Goal: Information Seeking & Learning: Check status

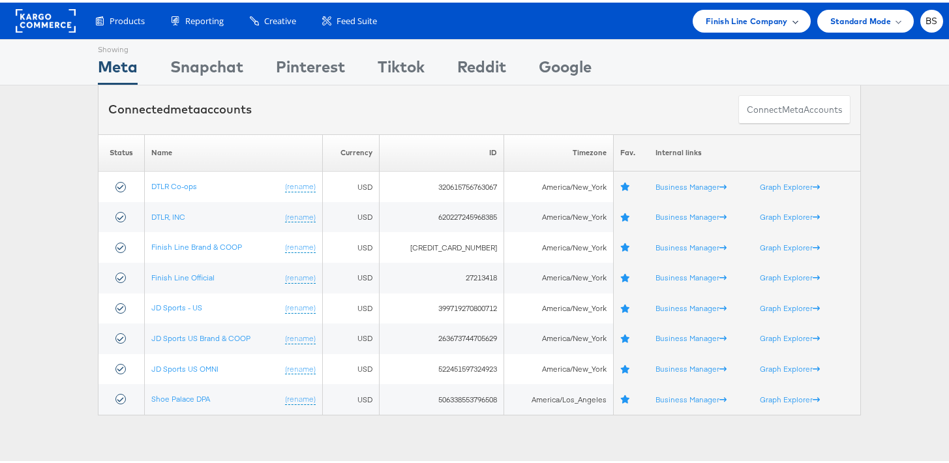
click at [718, 23] on span "Finish Line Company" at bounding box center [747, 19] width 82 height 14
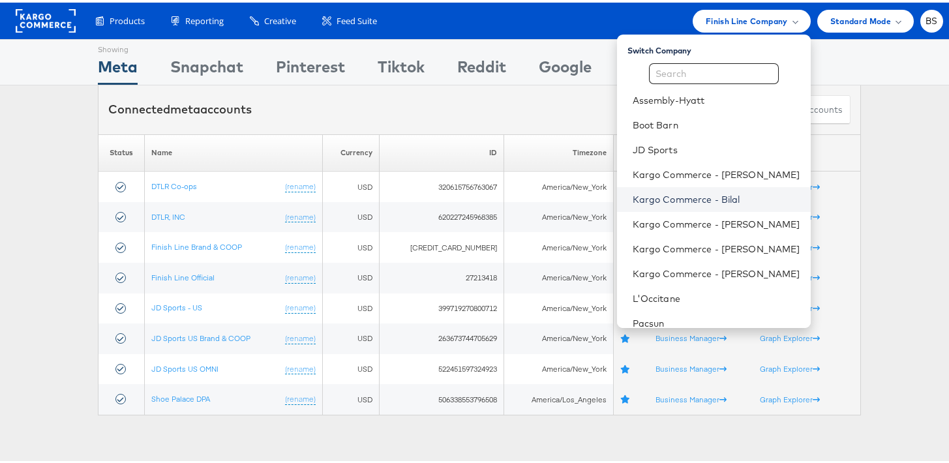
scroll to position [159, 0]
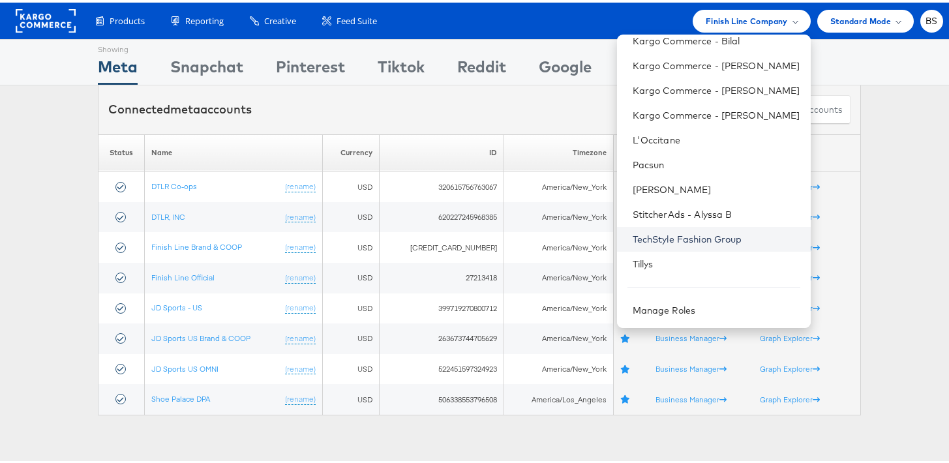
click at [655, 239] on link "TechStyle Fashion Group" at bounding box center [717, 236] width 168 height 13
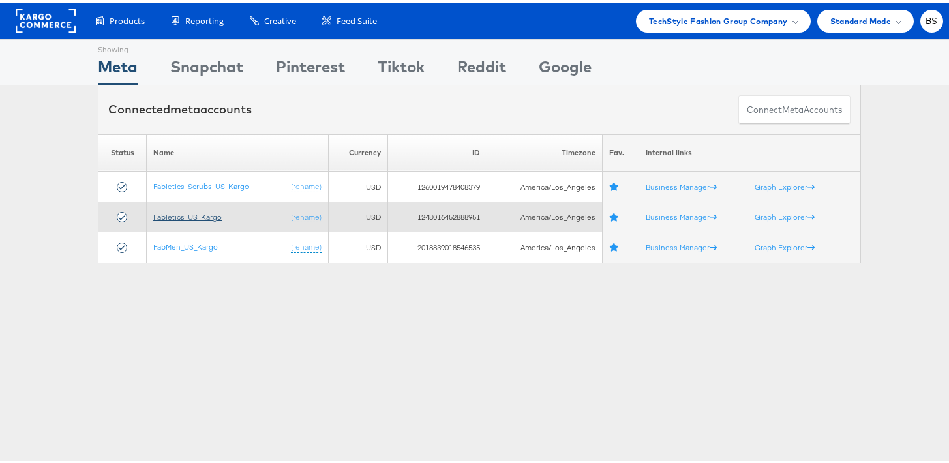
click at [191, 214] on link "Fabletics_US_Kargo" at bounding box center [187, 214] width 69 height 10
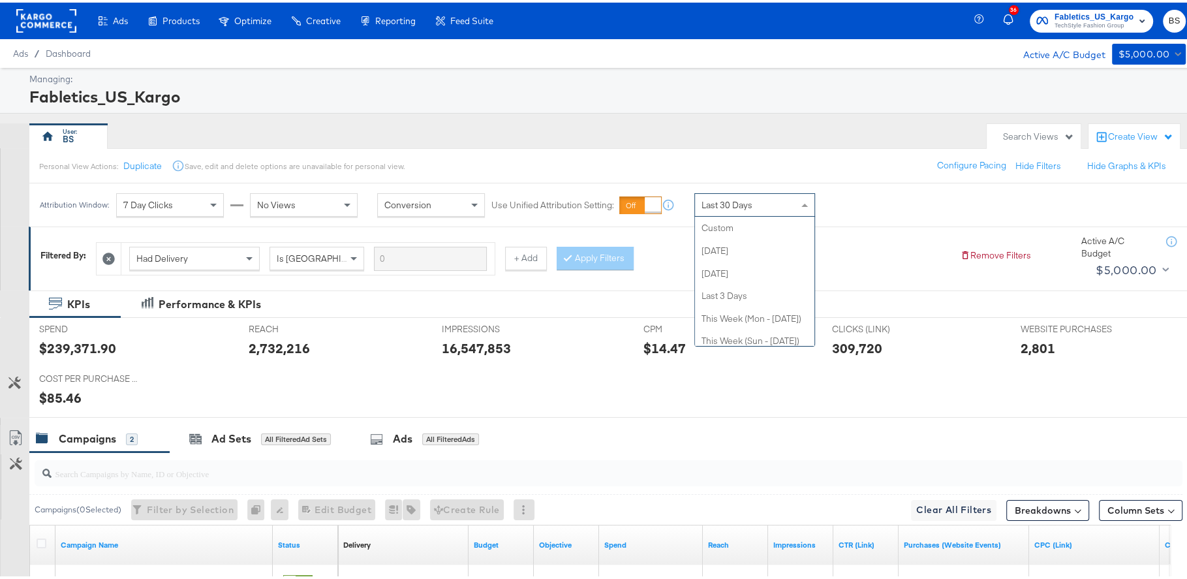
click at [789, 202] on div "Last 30 Days" at bounding box center [754, 202] width 119 height 22
click at [746, 201] on div "Last Year" at bounding box center [754, 202] width 119 height 22
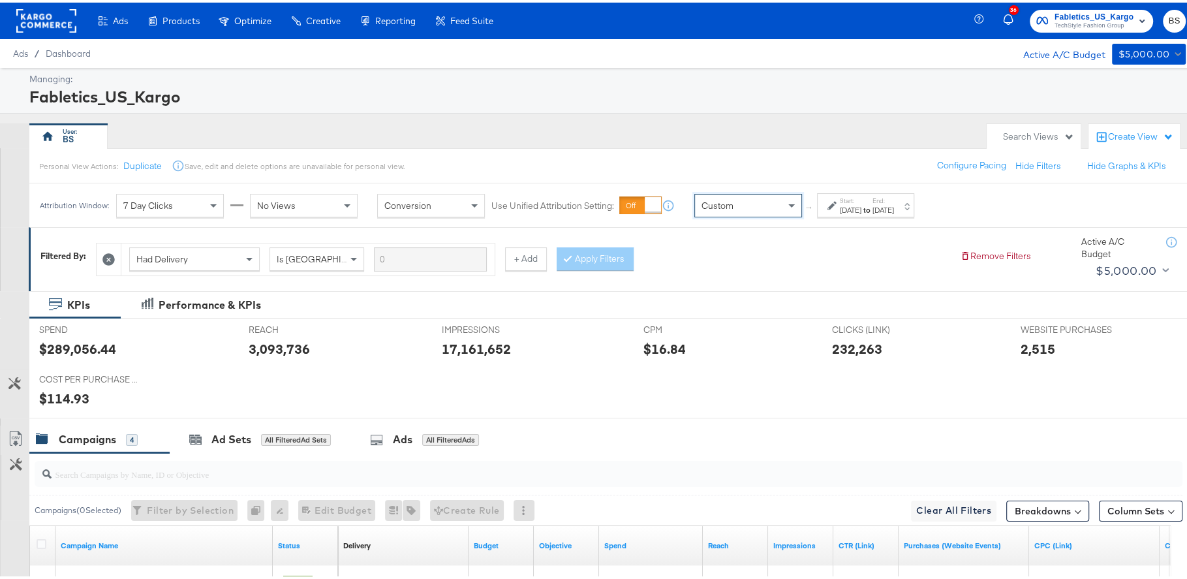
click at [848, 200] on label "Start:" at bounding box center [851, 198] width 22 height 8
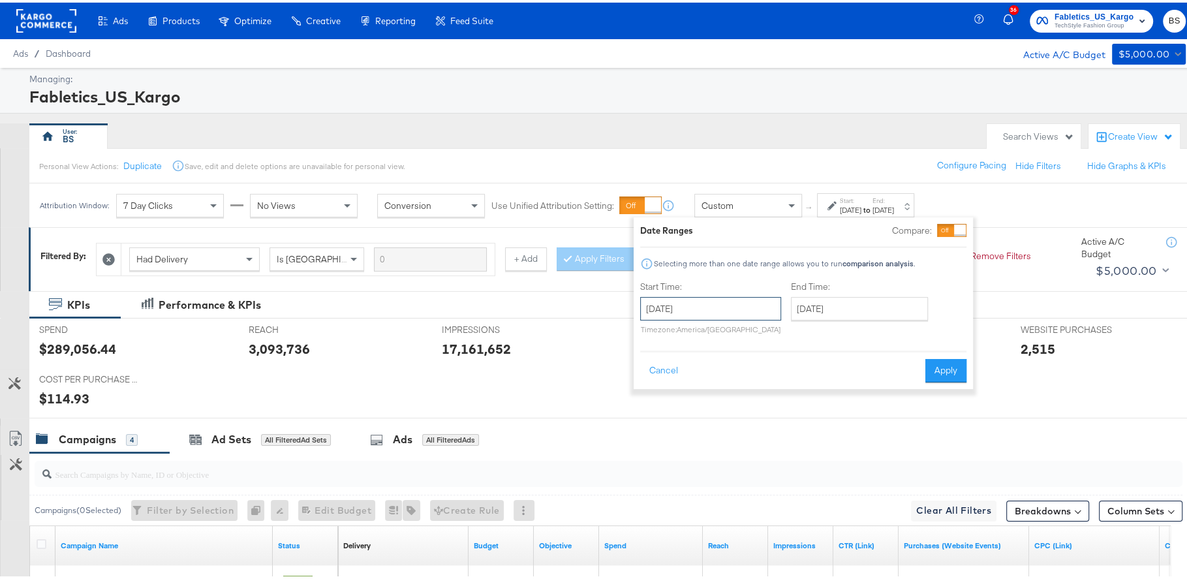
click at [704, 294] on input "[DATE]" at bounding box center [710, 305] width 141 height 23
click at [654, 336] on span "‹" at bounding box center [655, 333] width 20 height 20
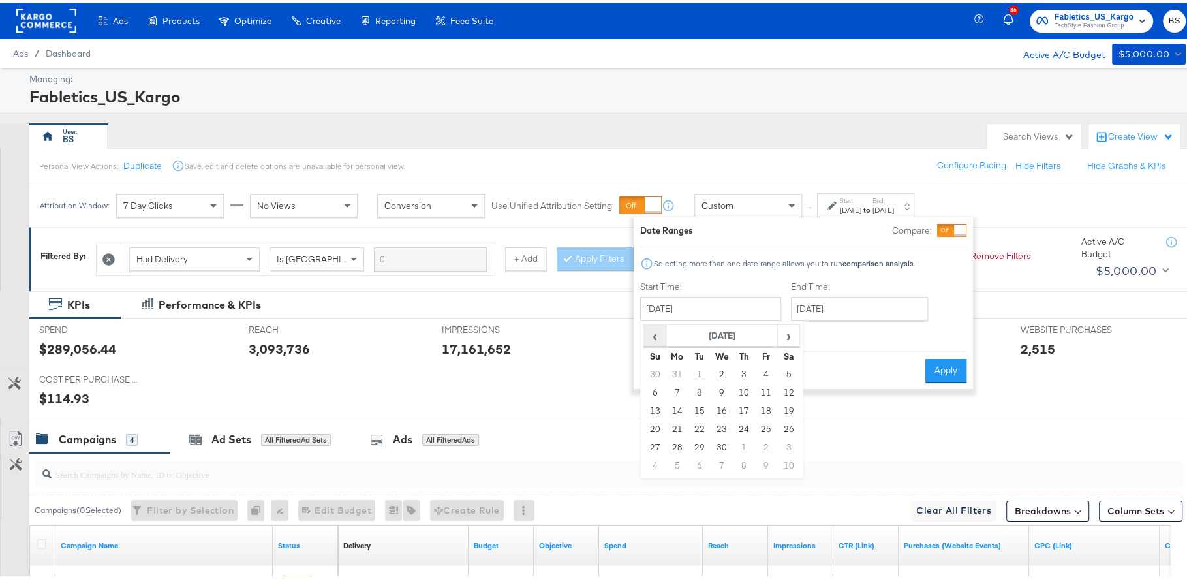
click at [654, 336] on span "‹" at bounding box center [655, 333] width 20 height 20
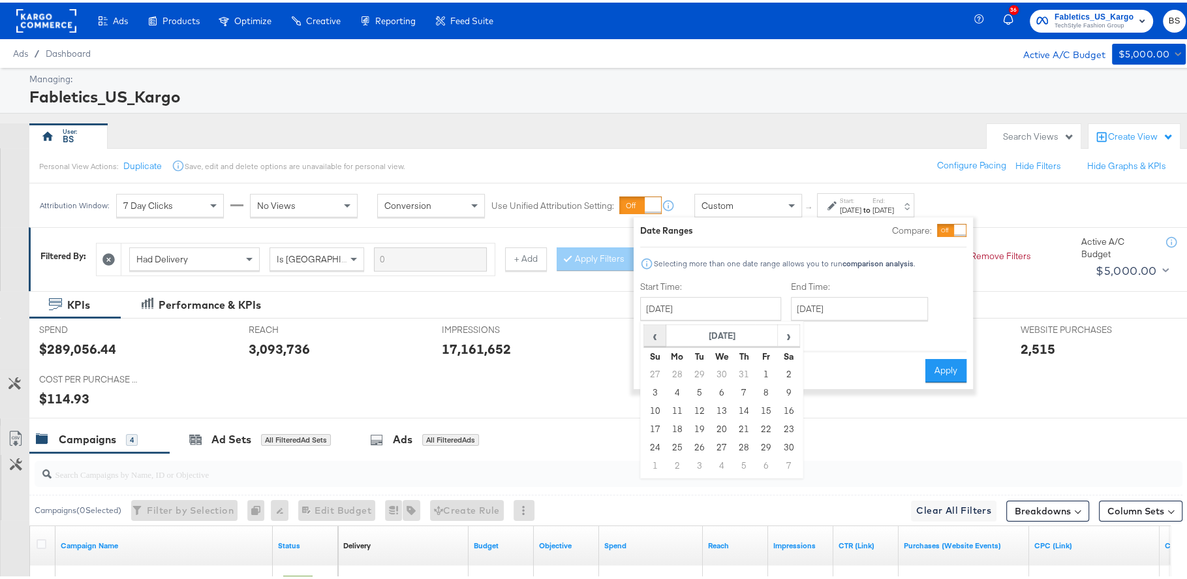
click at [654, 336] on span "‹" at bounding box center [655, 333] width 20 height 20
click at [697, 368] on td "1" at bounding box center [699, 372] width 22 height 18
type input "October 1st 2024"
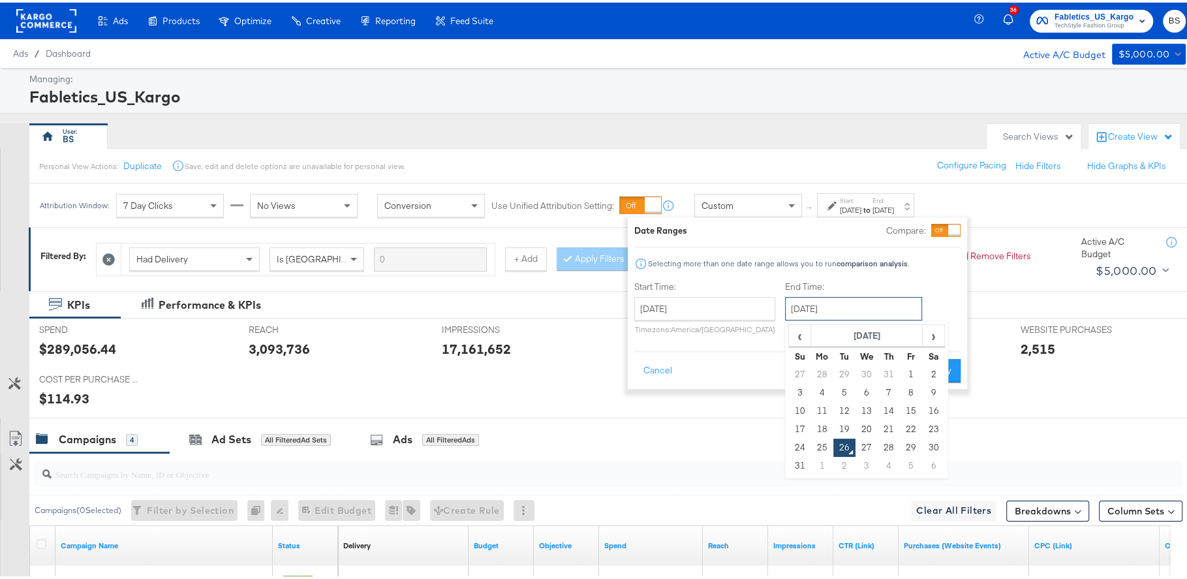
click at [895, 296] on input "August 26th 2025" at bounding box center [853, 305] width 137 height 23
click at [819, 442] on td "25" at bounding box center [822, 445] width 22 height 18
type input "August 25th 2025"
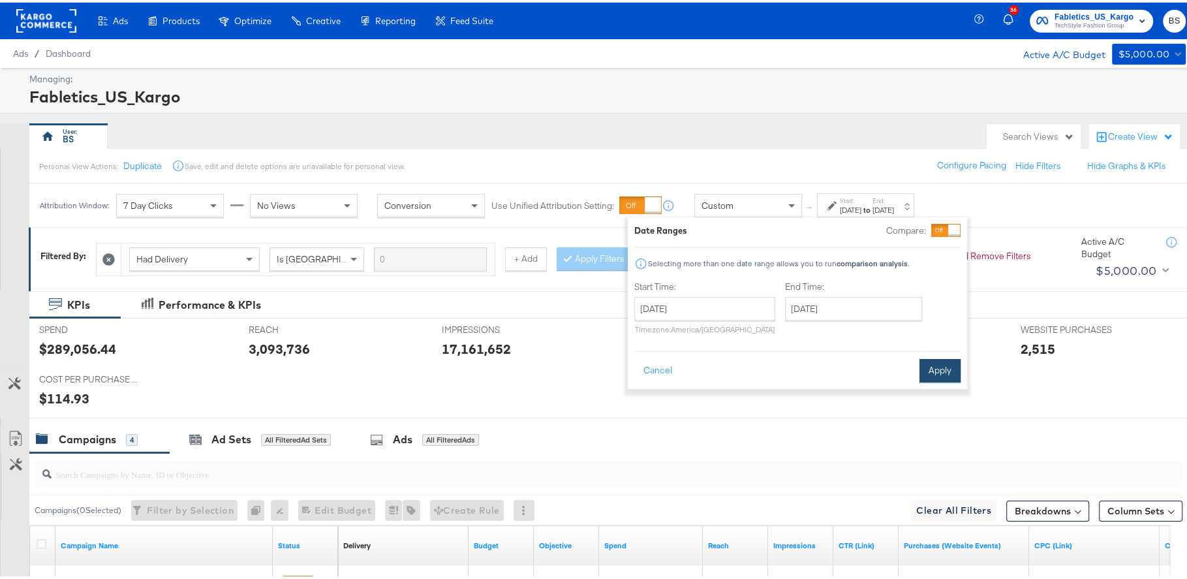
click at [955, 359] on button "Apply" at bounding box center [939, 367] width 41 height 23
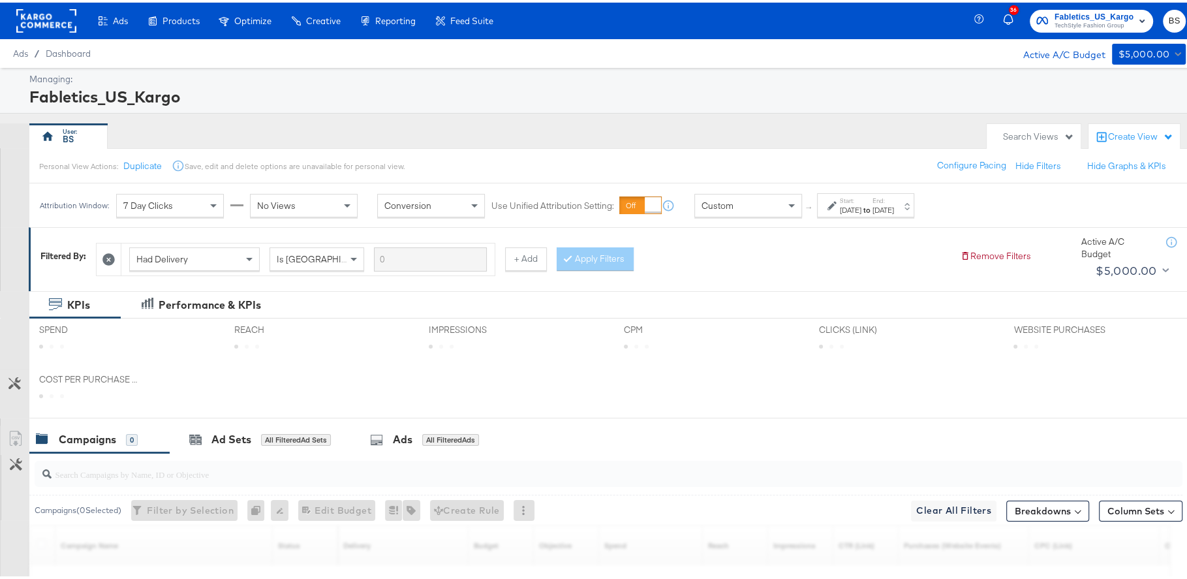
click at [724, 83] on div "Fabletics_US_Kargo" at bounding box center [605, 94] width 1153 height 22
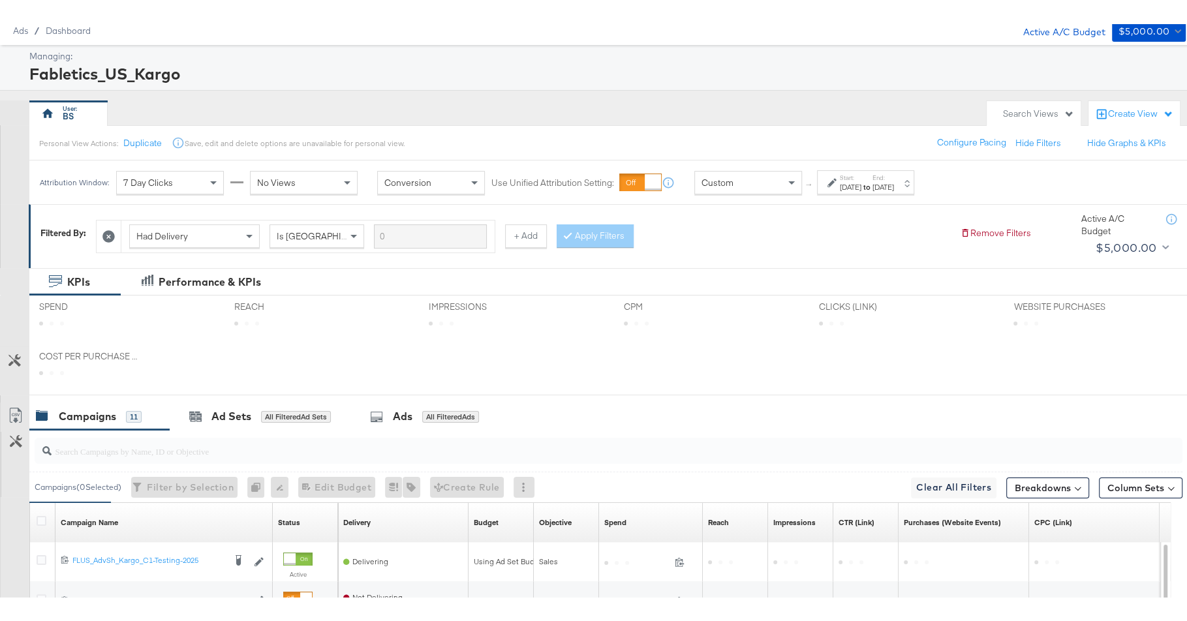
scroll to position [54, 0]
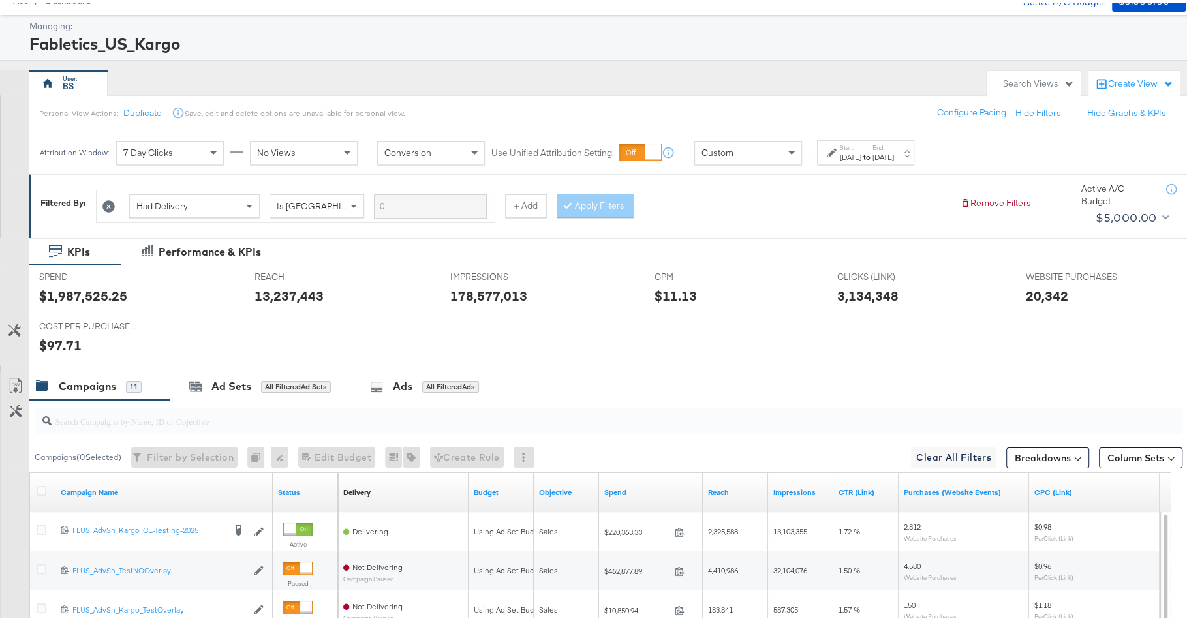
click at [93, 292] on div "$1,987,525.25" at bounding box center [83, 292] width 88 height 19
copy div "1,987,525.25"
click at [1034, 292] on div "20,342" at bounding box center [1047, 292] width 42 height 19
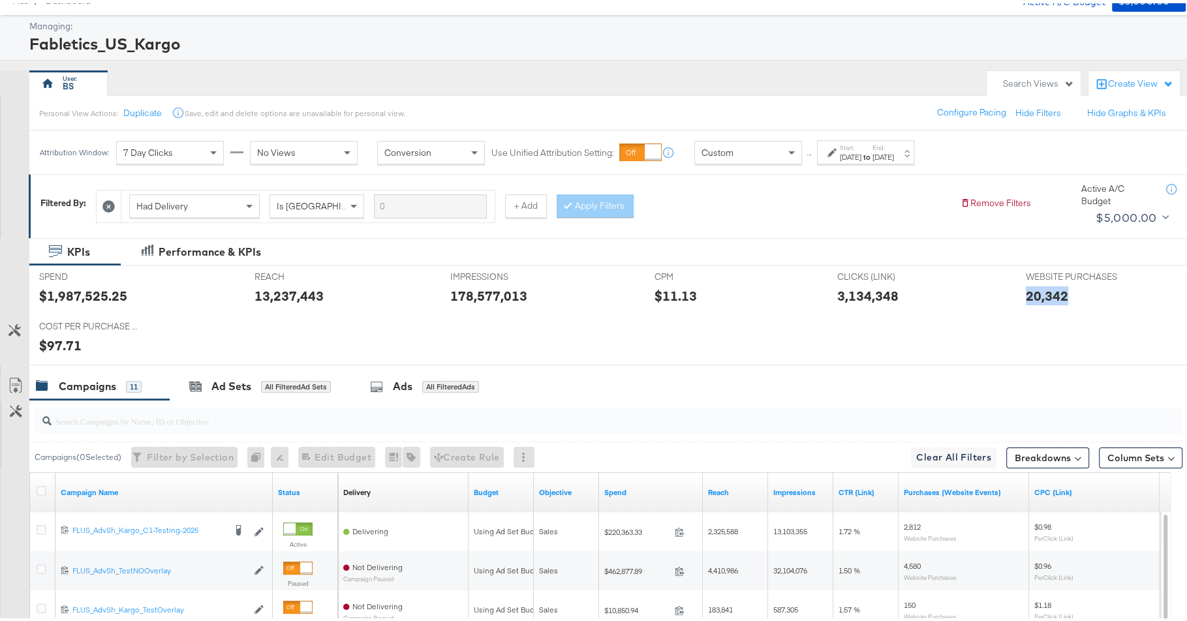
copy div "20,342"
click at [110, 295] on div "$1,987,525.25" at bounding box center [83, 292] width 88 height 19
copy div "1,987,525.25"
click at [1037, 292] on div "20,342" at bounding box center [1047, 292] width 42 height 19
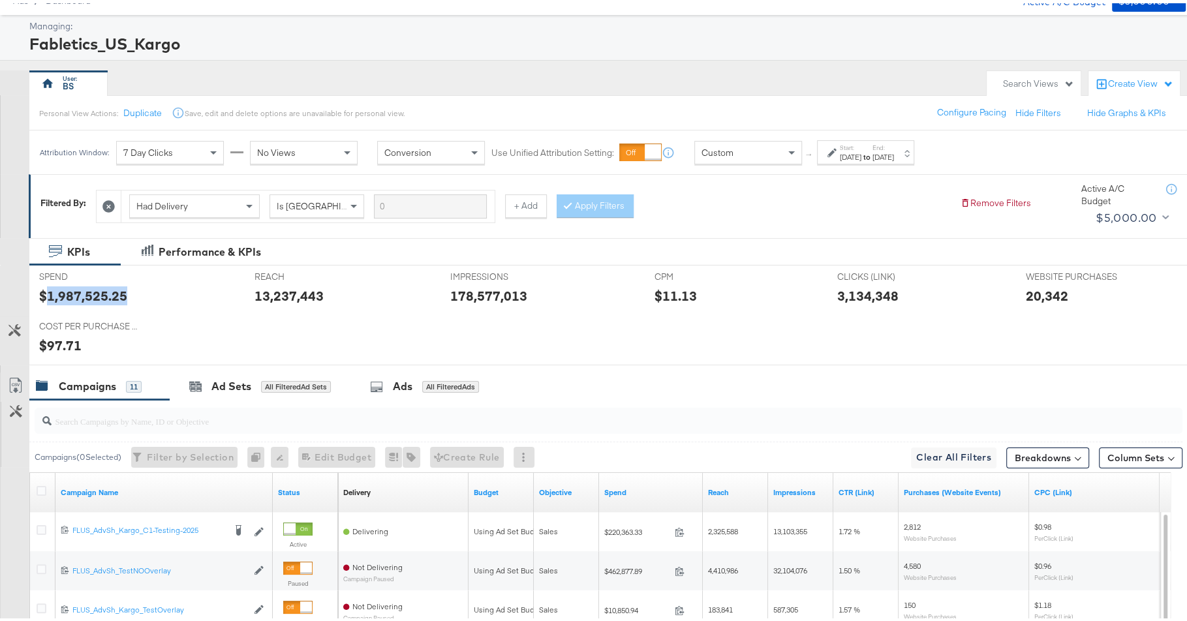
click at [1037, 292] on div "20,342" at bounding box center [1047, 292] width 42 height 19
copy div "20,342"
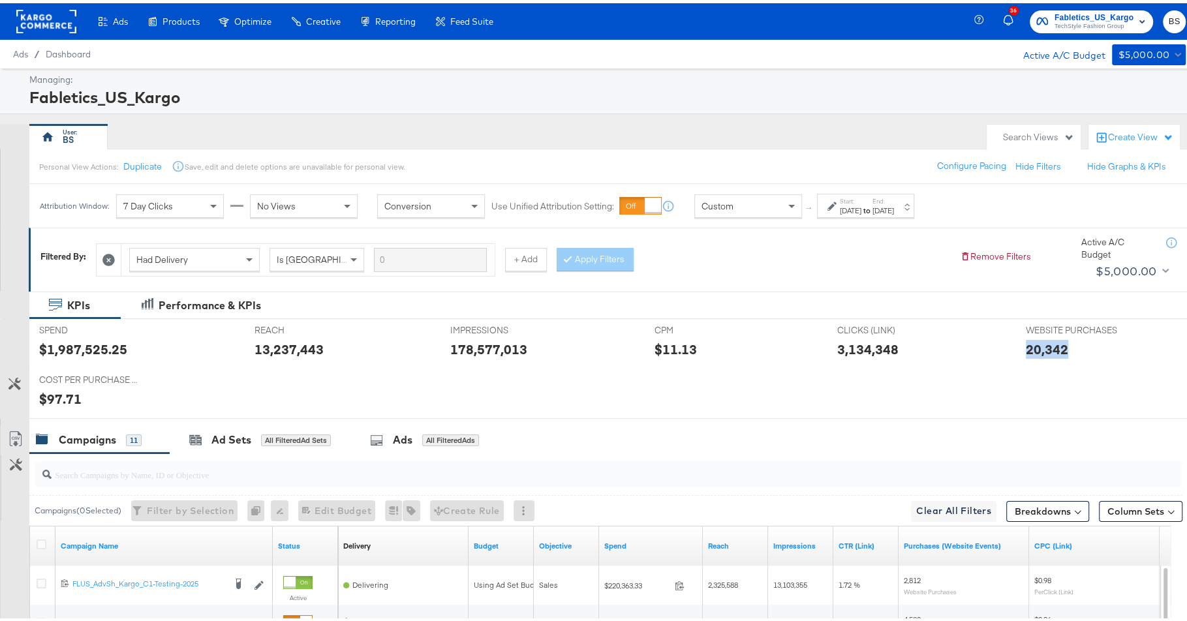
click at [1054, 25] on span "TechStyle Fashion Group" at bounding box center [1093, 23] width 79 height 10
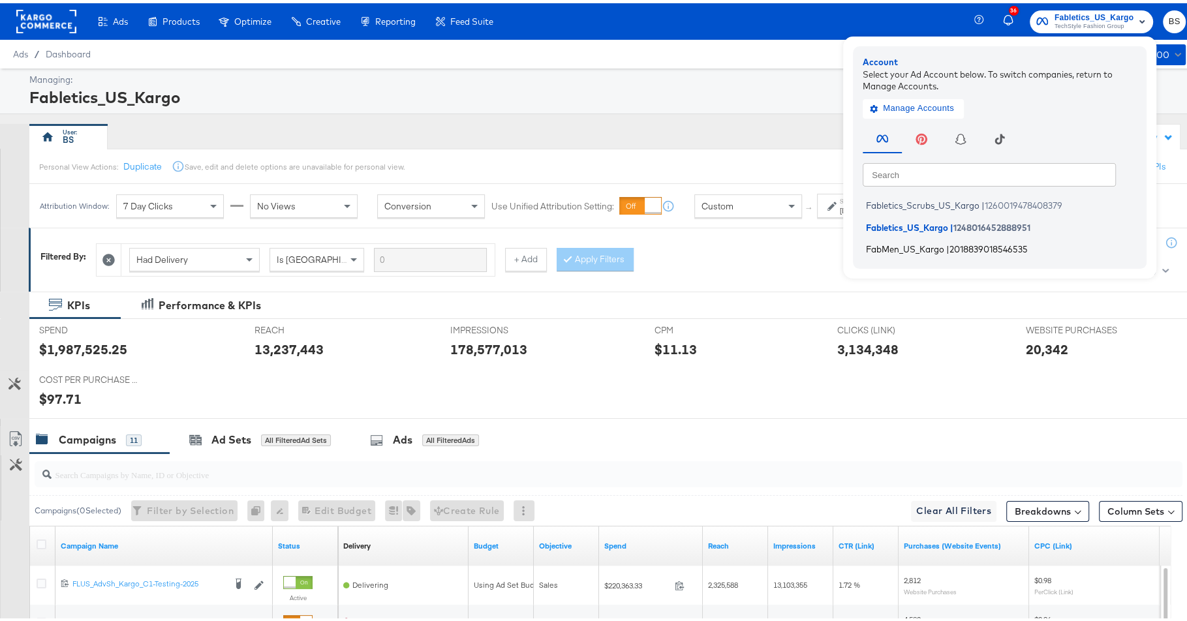
click at [958, 247] on span "2018839018546535" at bounding box center [988, 246] width 78 height 10
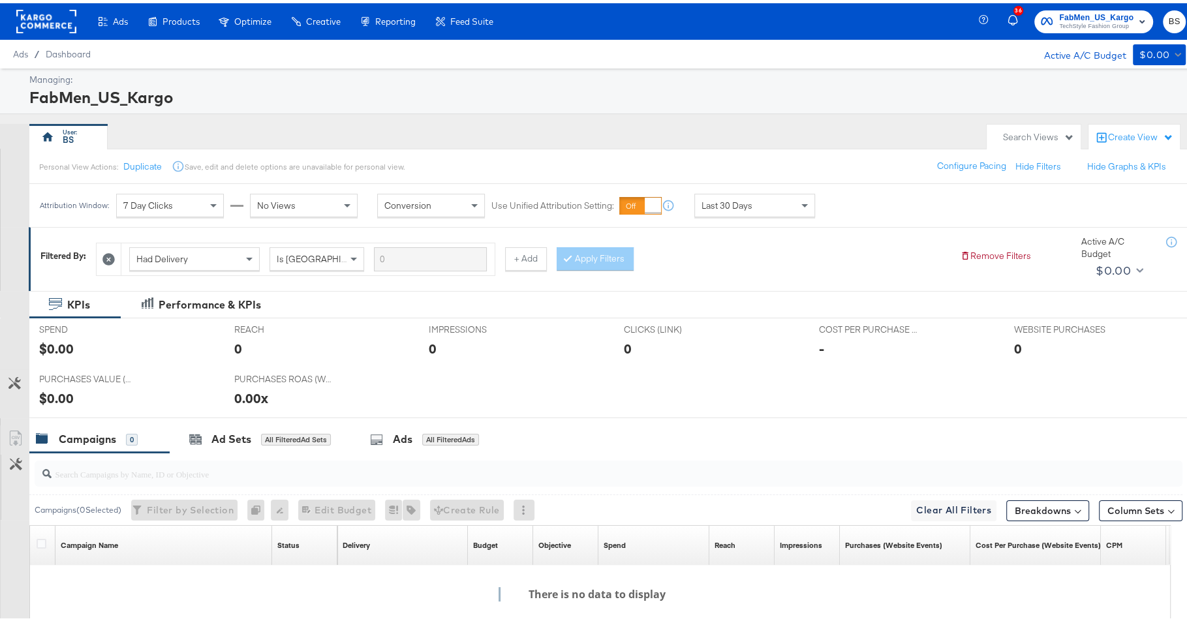
click at [761, 198] on div "Last 30 Days" at bounding box center [754, 202] width 119 height 22
click at [921, 213] on div "Attribution Window: 7 Day Clicks No Views Conversion Use Unified Attribution Se…" at bounding box center [479, 203] width 901 height 44
click at [856, 207] on div "[DATE]" at bounding box center [851, 207] width 22 height 10
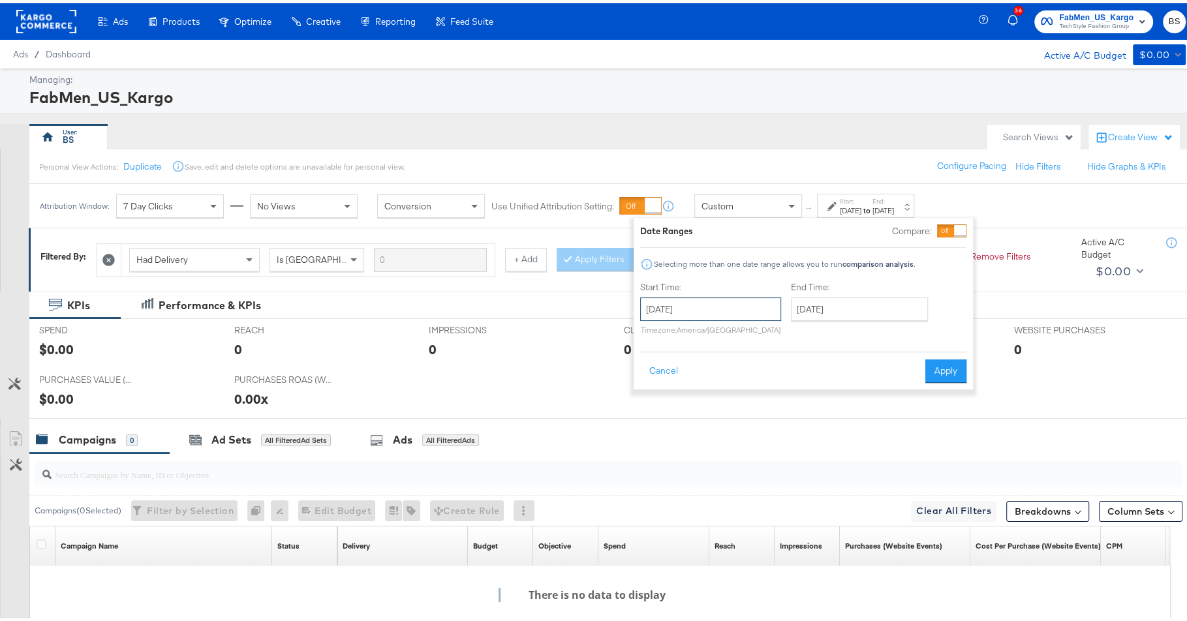
click at [705, 302] on input "[DATE]" at bounding box center [710, 305] width 141 height 23
click at [658, 331] on span "‹" at bounding box center [655, 333] width 20 height 20
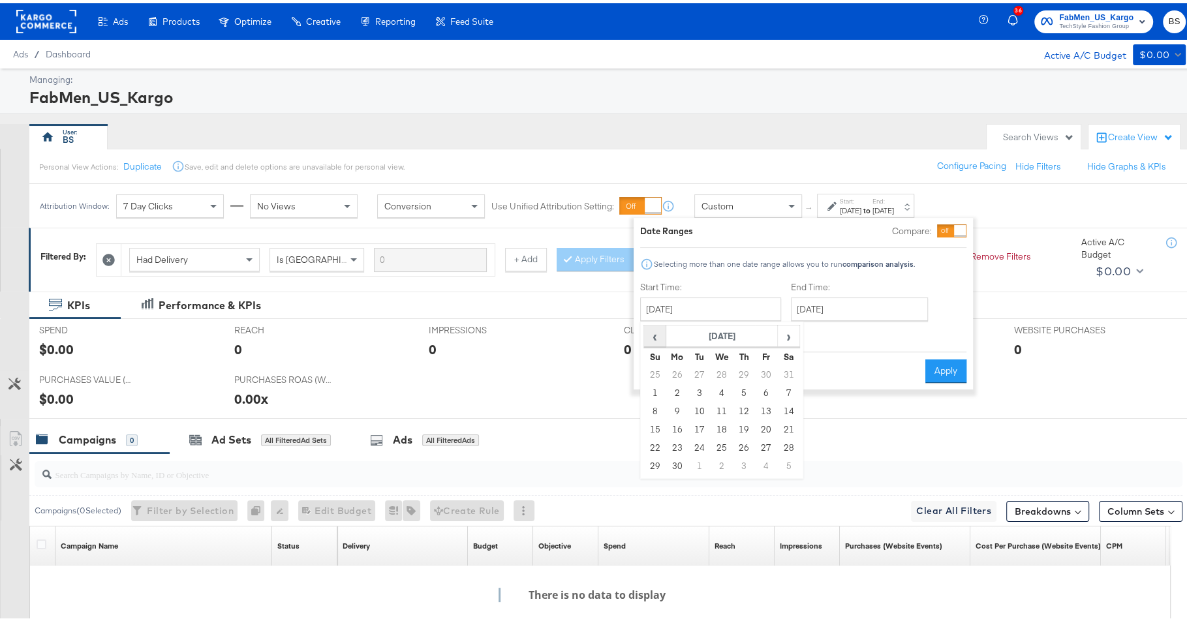
click at [658, 331] on span "‹" at bounding box center [655, 333] width 20 height 20
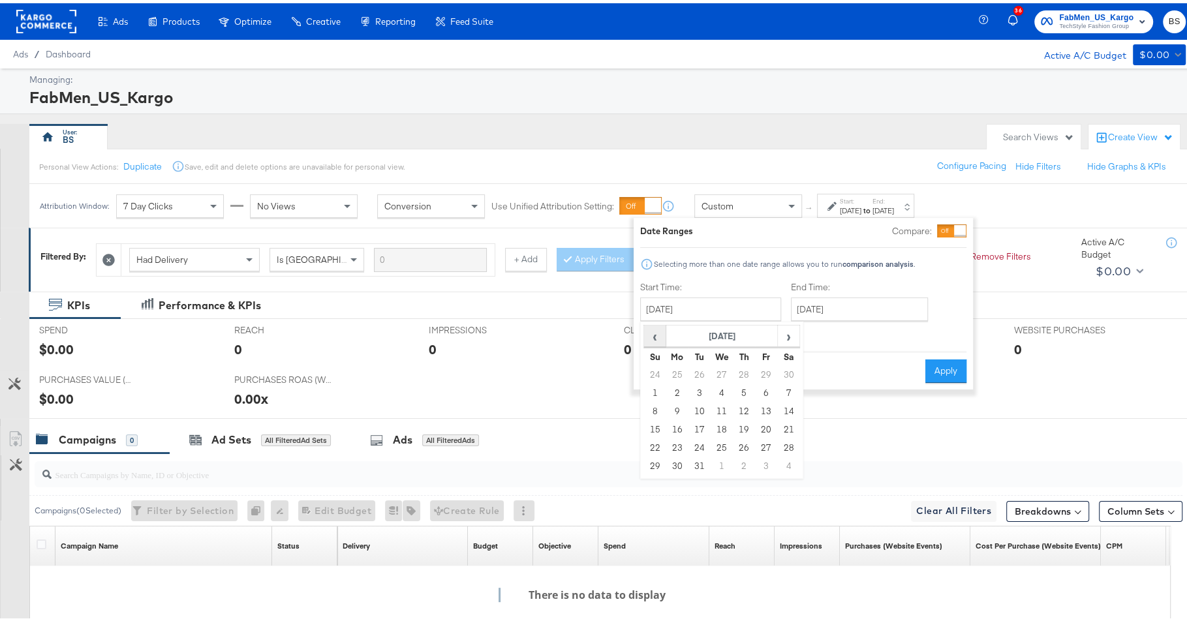
click at [658, 331] on span "‹" at bounding box center [655, 333] width 20 height 20
click at [786, 330] on span "›" at bounding box center [788, 333] width 20 height 20
click at [705, 369] on td "1" at bounding box center [699, 372] width 22 height 18
type input "October 1st 2024"
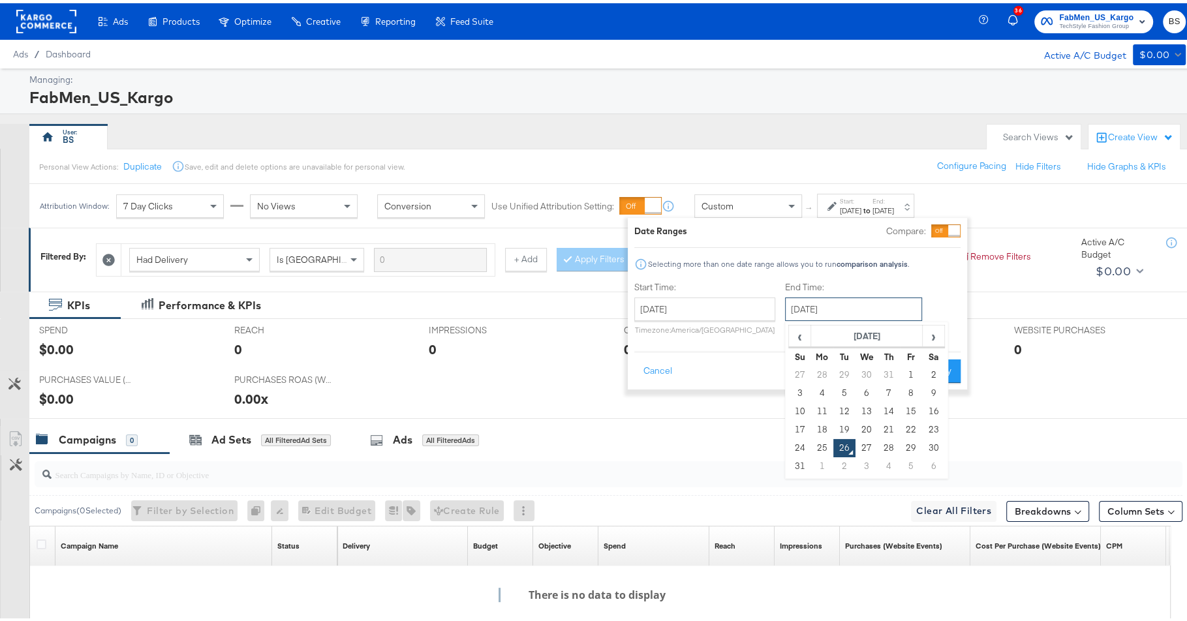
click at [821, 314] on input "August 26th 2025" at bounding box center [853, 305] width 137 height 23
click at [816, 454] on td "1" at bounding box center [822, 463] width 22 height 18
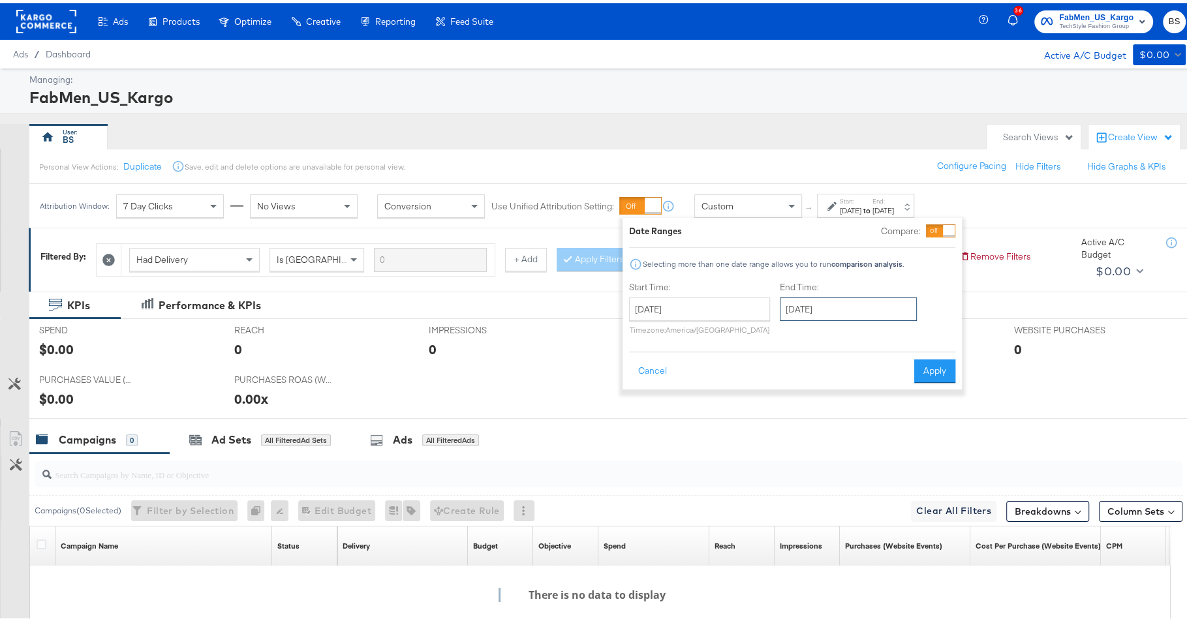
click at [849, 306] on input "September 1st 2025" at bounding box center [848, 305] width 137 height 23
click at [794, 334] on span "‹" at bounding box center [794, 333] width 20 height 20
click at [807, 444] on td "25" at bounding box center [817, 445] width 22 height 18
type input "August 25th 2025"
click at [930, 363] on button "Apply" at bounding box center [939, 367] width 41 height 23
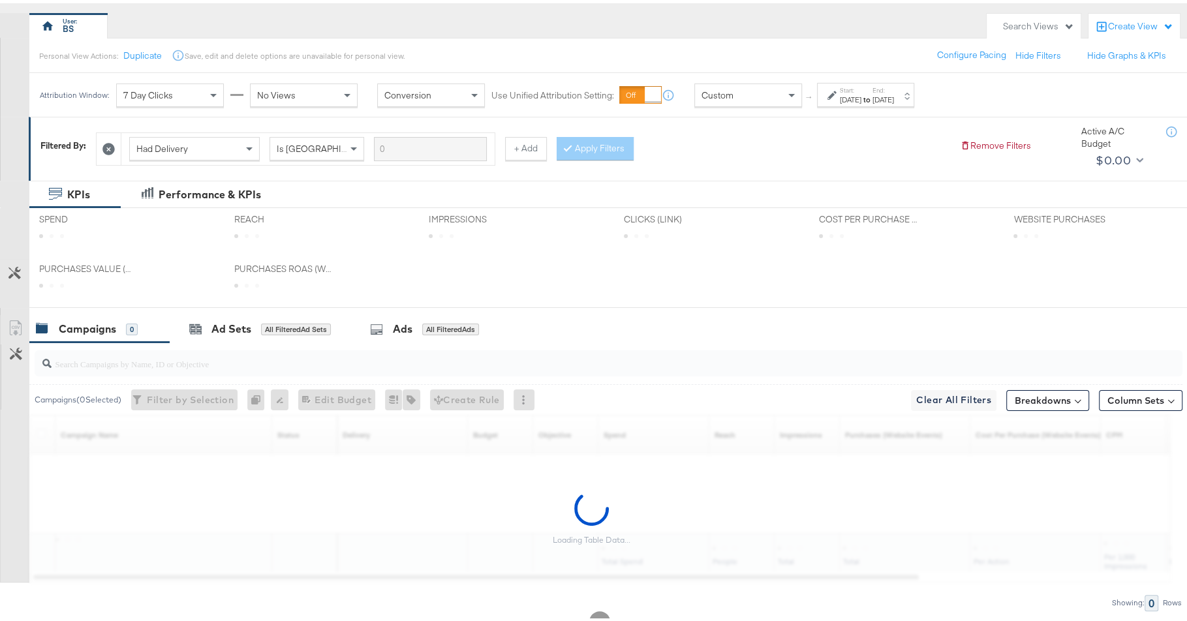
scroll to position [152, 0]
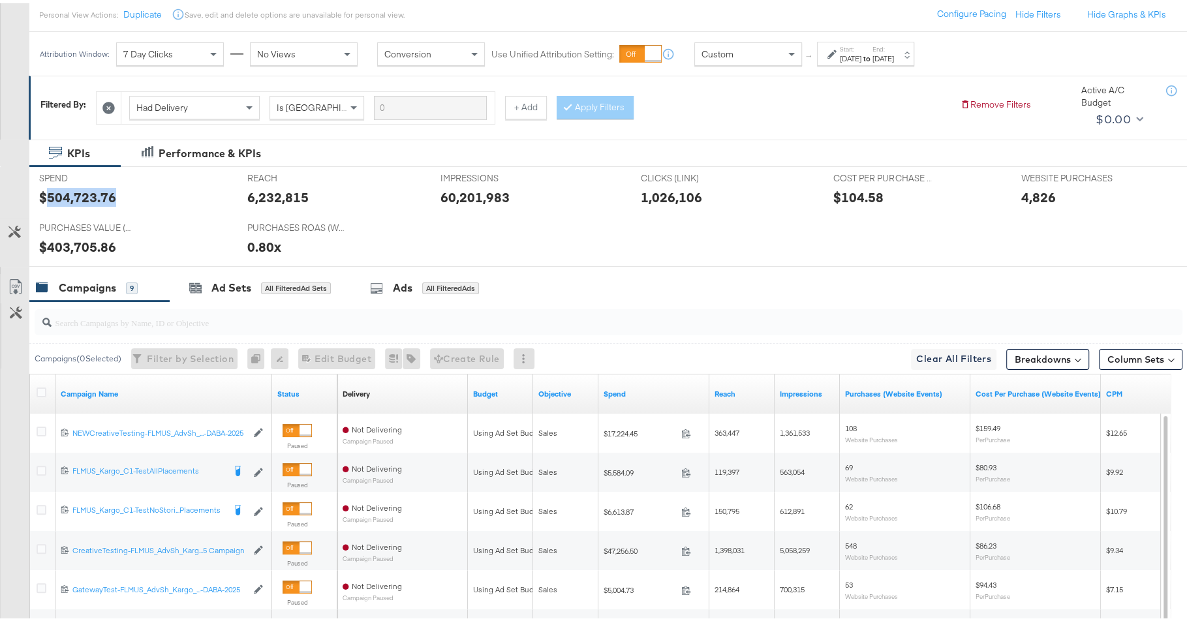
copy div "504,723.76"
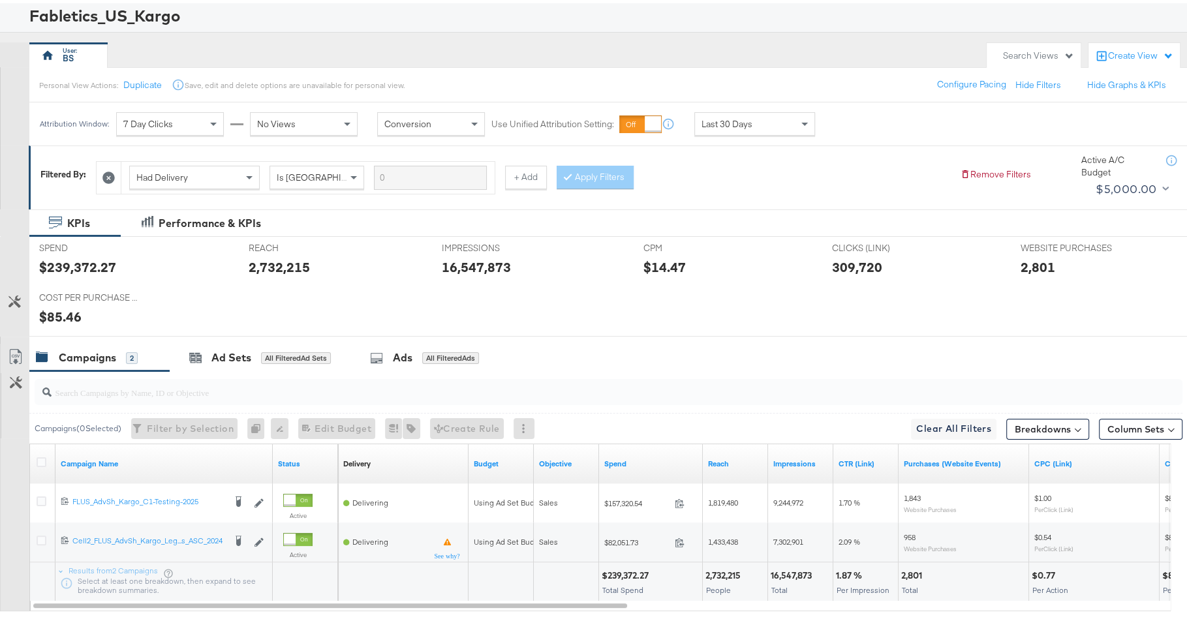
scroll to position [151, 0]
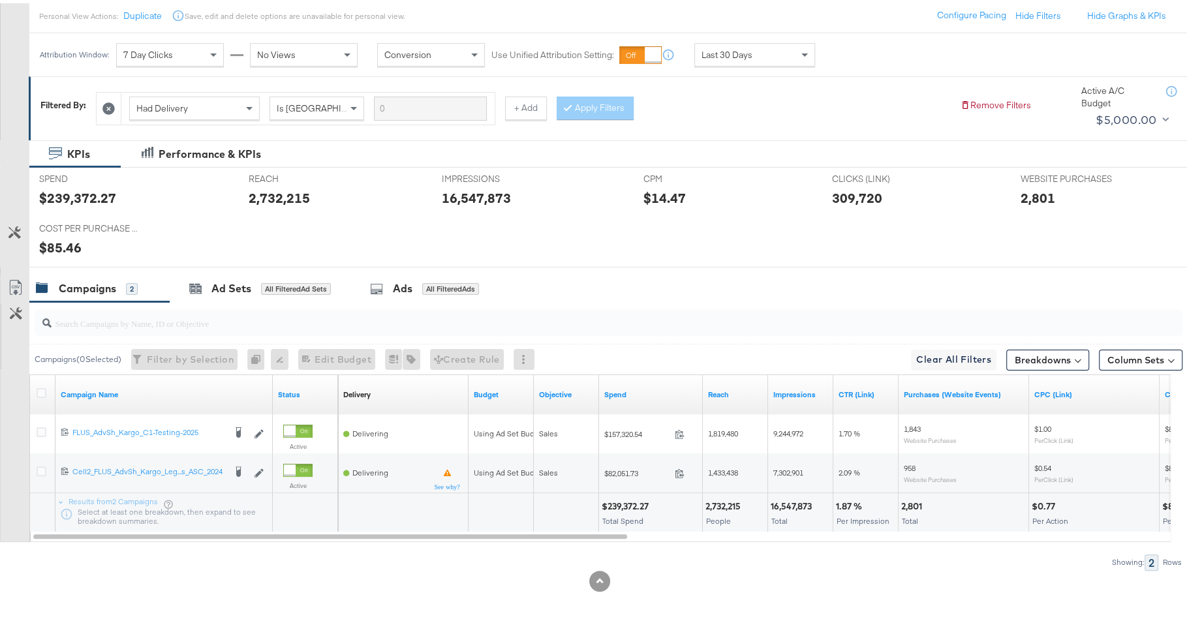
click at [754, 43] on div "Last 30 Days" at bounding box center [754, 51] width 119 height 22
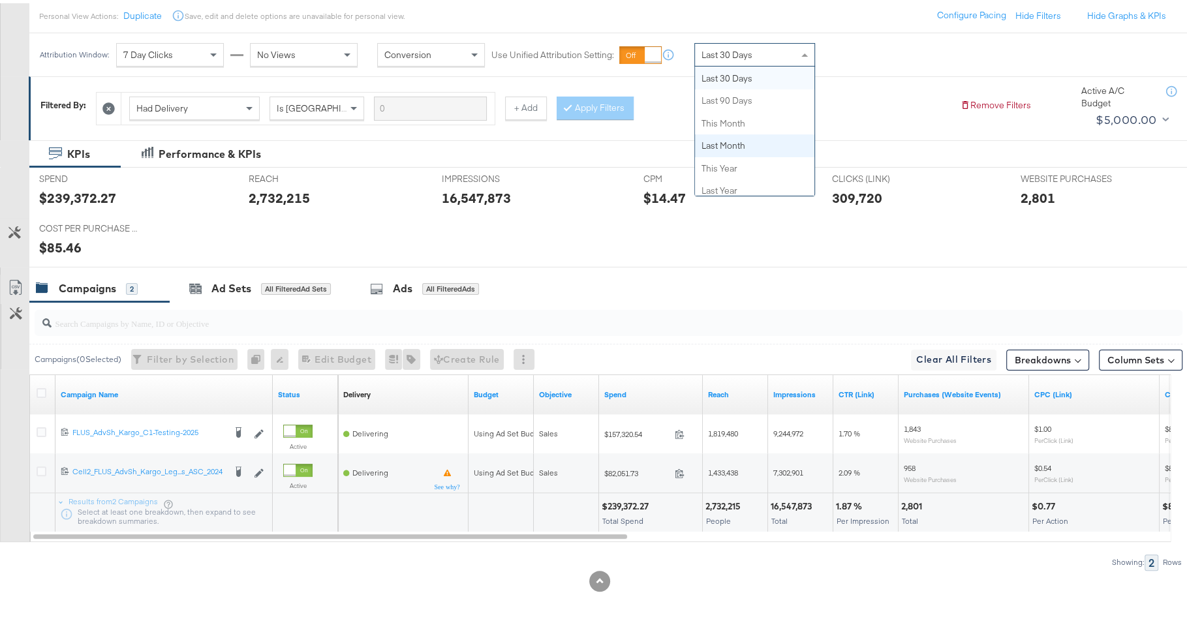
scroll to position [254, 0]
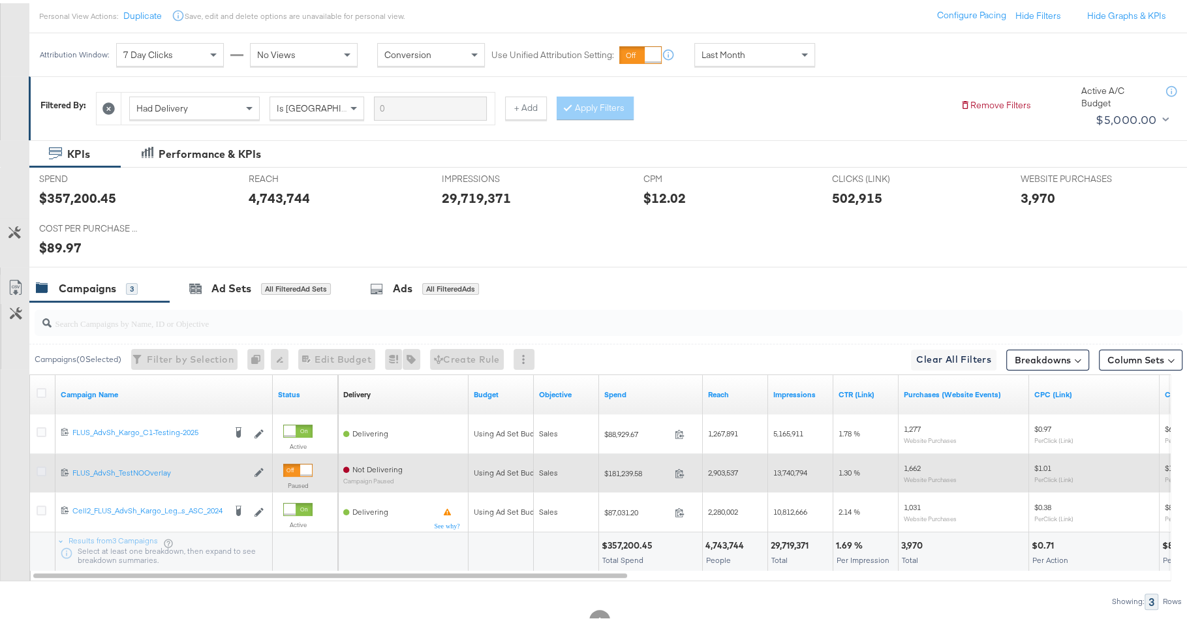
click at [40, 466] on icon at bounding box center [42, 468] width 10 height 10
click at [0, 0] on input "checkbox" at bounding box center [0, 0] width 0 height 0
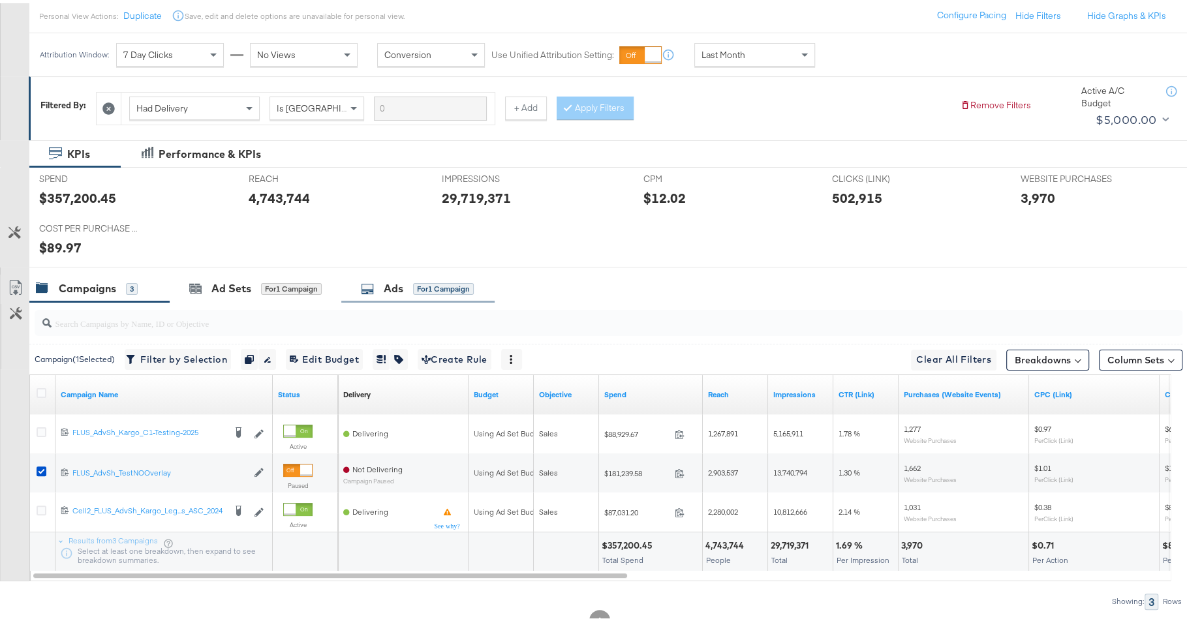
click at [378, 279] on div "Ads for 1 Campaign" at bounding box center [417, 285] width 113 height 15
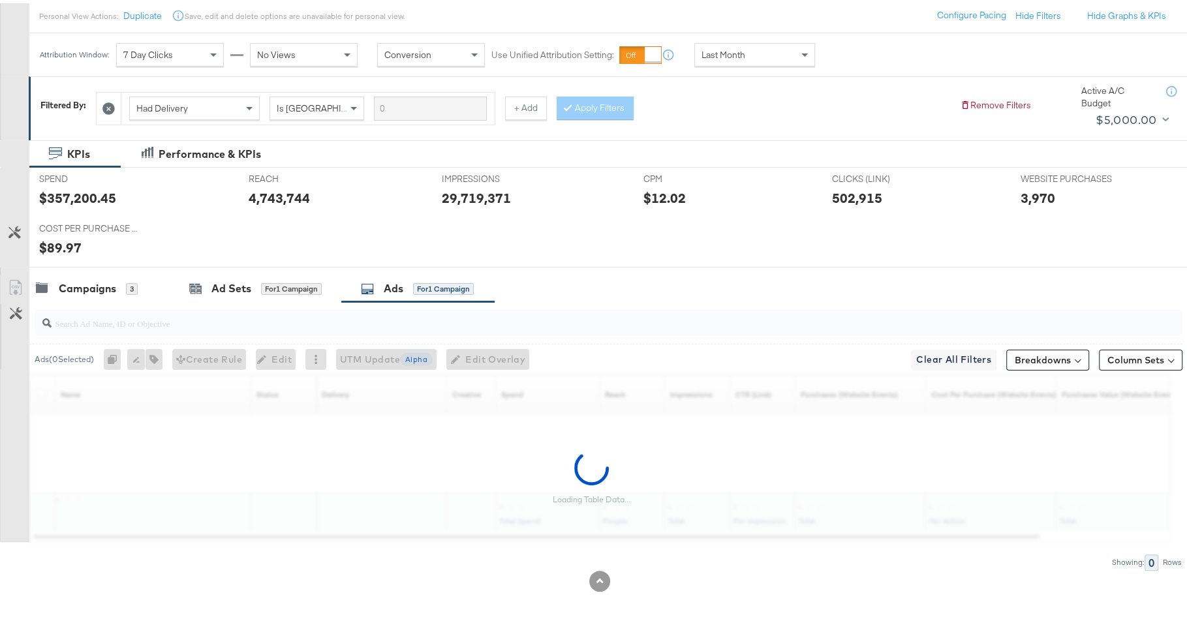
scroll to position [112, 0]
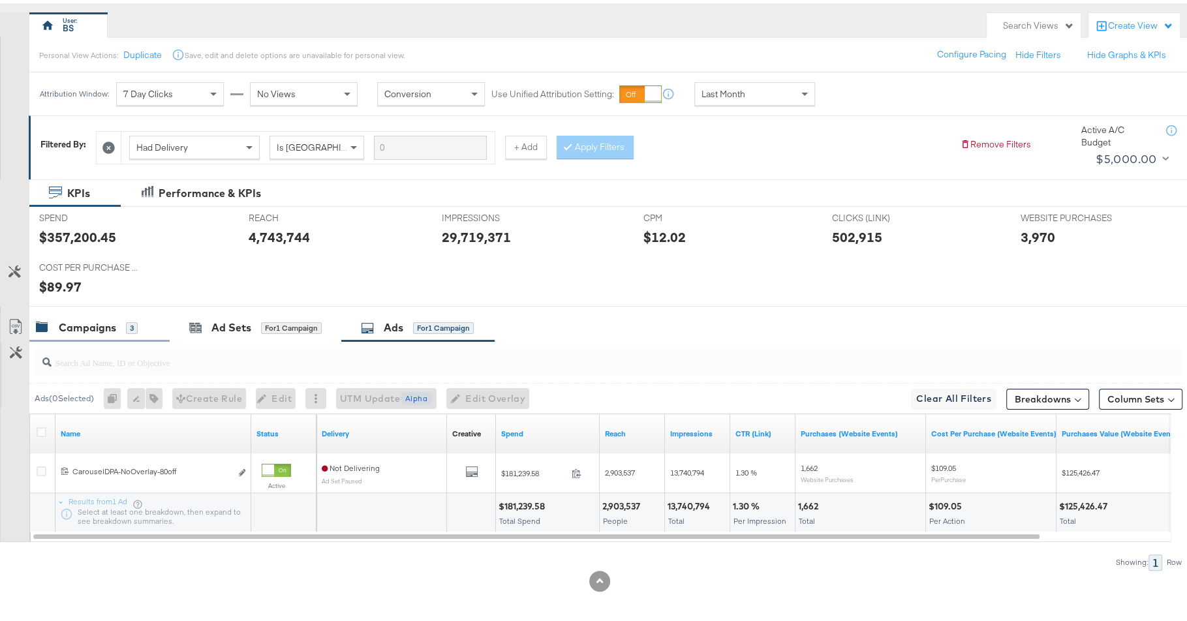
click at [116, 335] on div "Campaigns 3" at bounding box center [99, 325] width 140 height 28
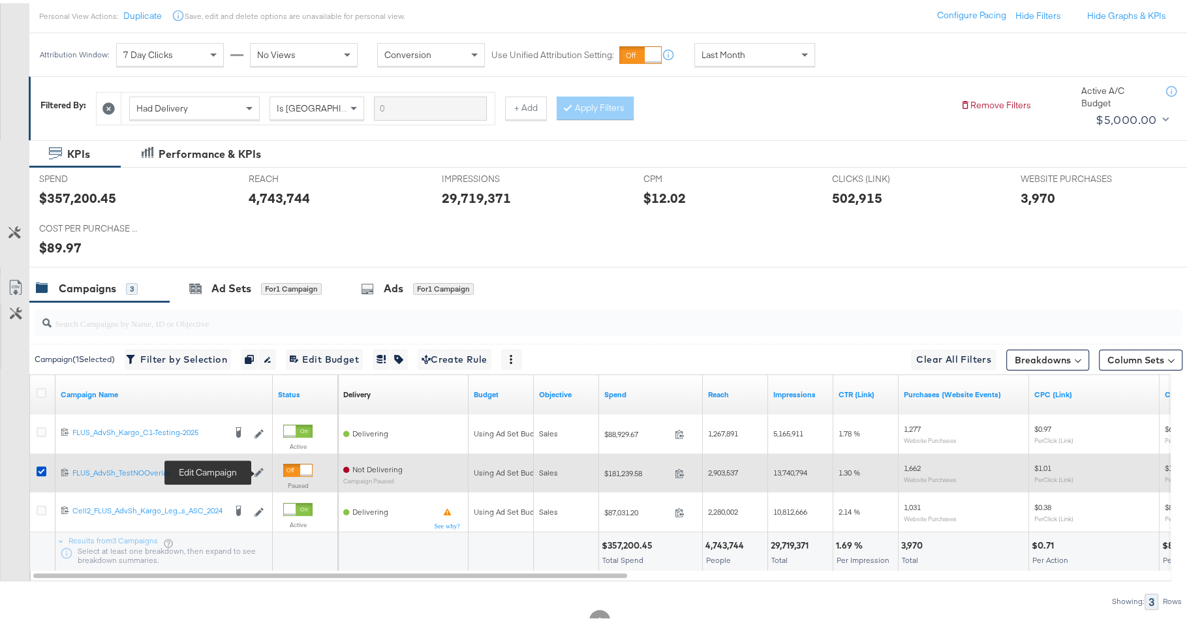
click at [257, 468] on icon at bounding box center [258, 469] width 9 height 9
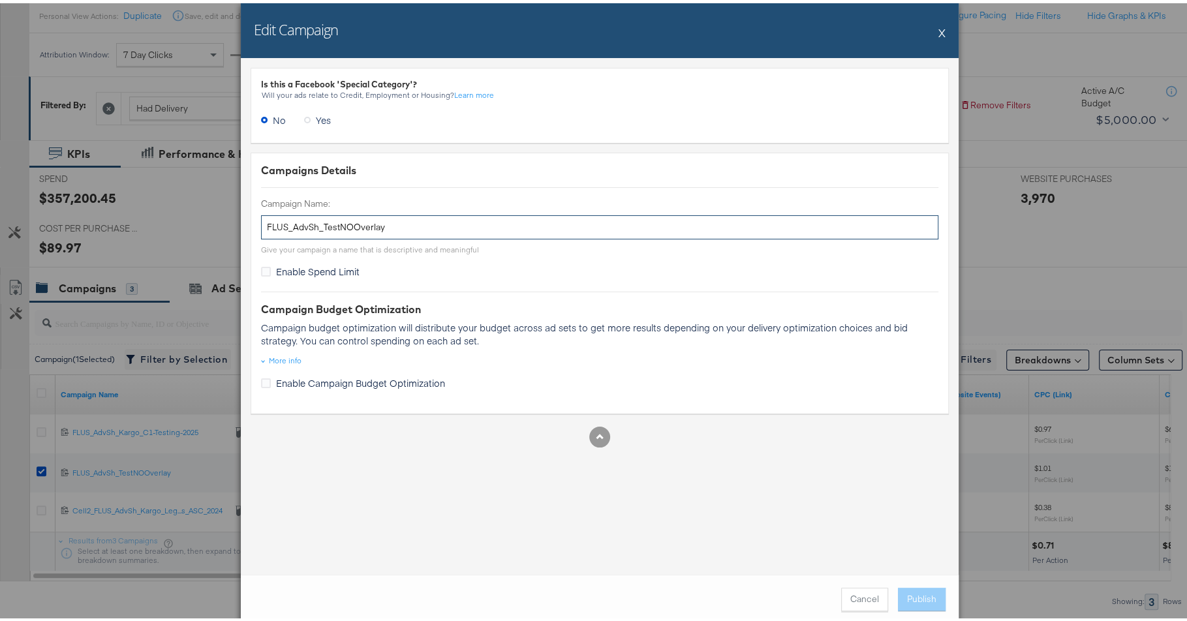
drag, startPoint x: 316, startPoint y: 222, endPoint x: 565, endPoint y: 232, distance: 249.4
click at [562, 232] on input "FLUS_AdvSh_TestNOOverlay" at bounding box center [599, 224] width 677 height 24
click at [938, 28] on button "X" at bounding box center [941, 29] width 7 height 26
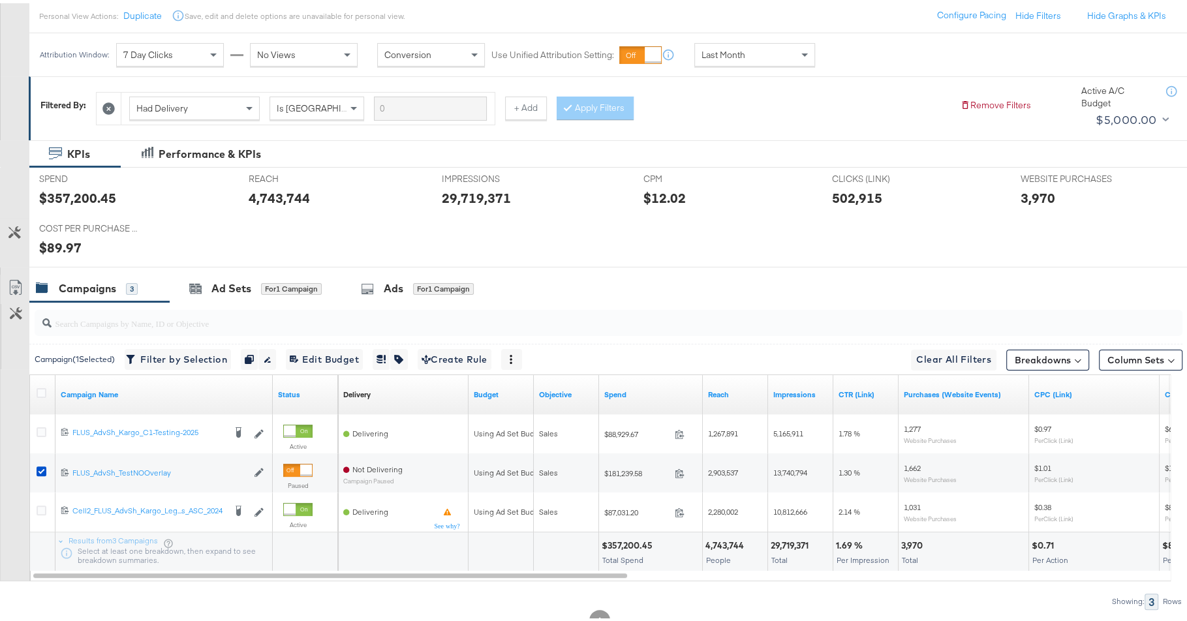
scroll to position [59, 0]
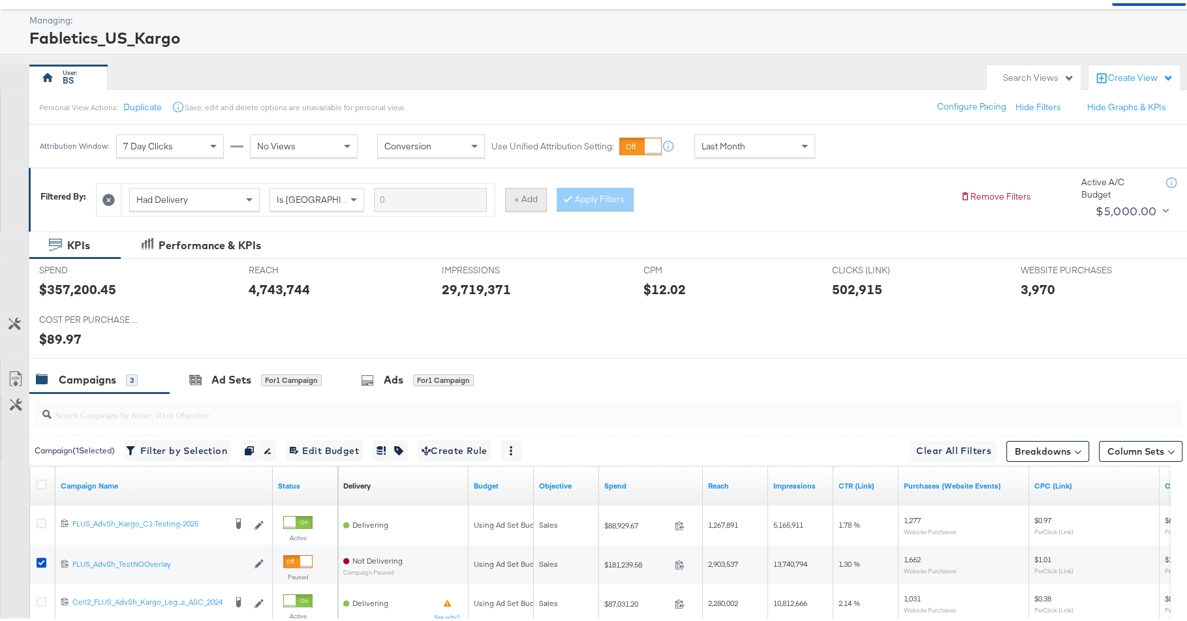
click at [519, 202] on button "+ Add" at bounding box center [526, 196] width 42 height 23
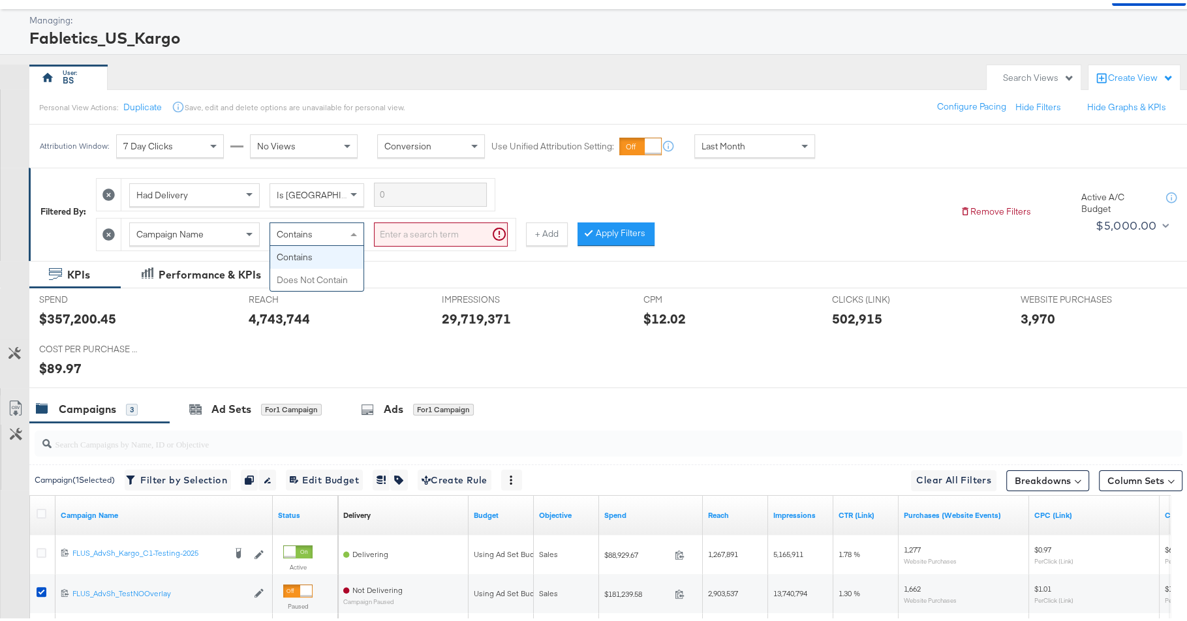
click at [320, 234] on div "Contains" at bounding box center [316, 231] width 93 height 22
click at [429, 229] on input "search" at bounding box center [441, 231] width 134 height 24
paste input "TestNOOverlay"
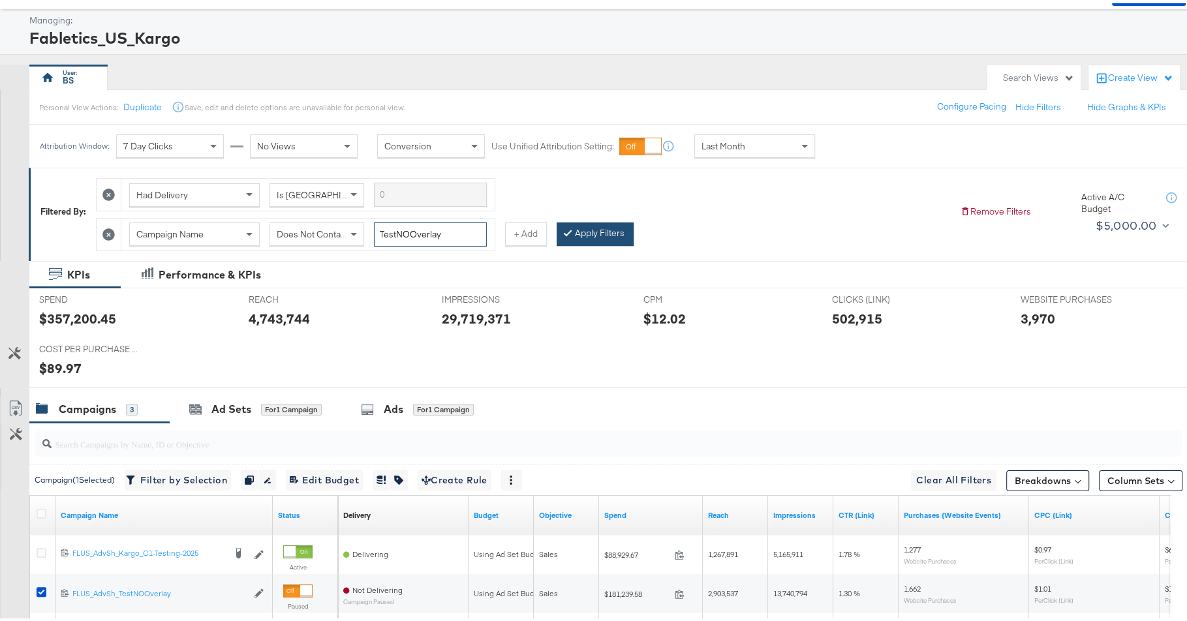
type input "TestNOOverlay"
click at [599, 227] on button "Apply Filters" at bounding box center [595, 230] width 77 height 23
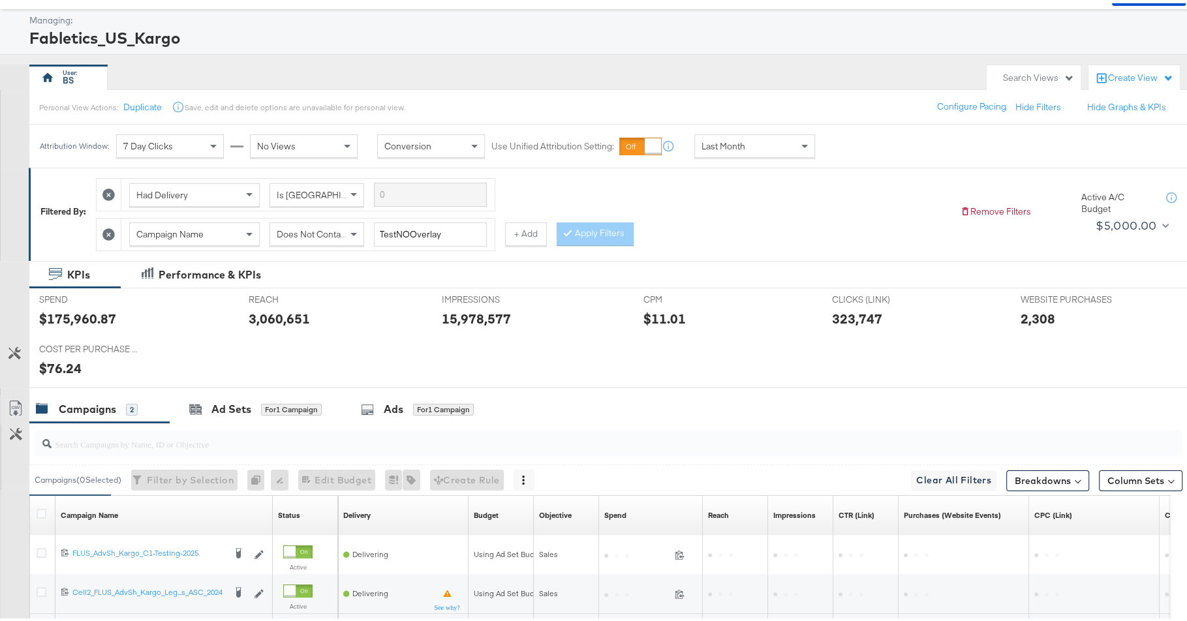
click at [673, 312] on div "$11.01" at bounding box center [664, 315] width 42 height 19
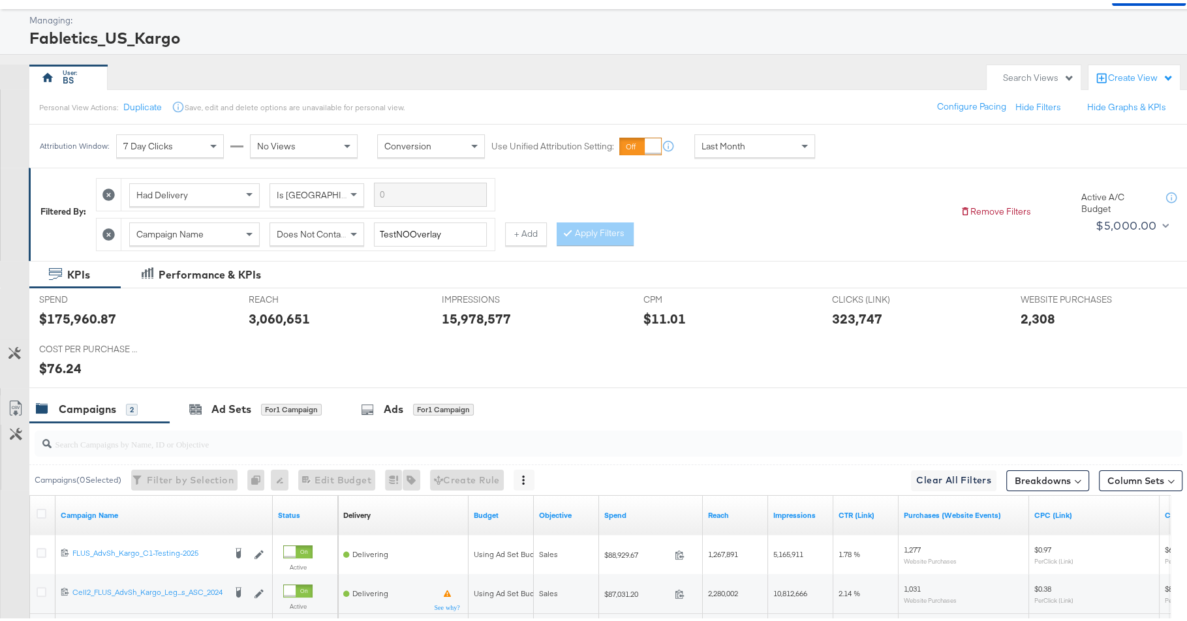
click at [755, 138] on div "Last Month" at bounding box center [754, 143] width 119 height 22
click at [861, 155] on div "Attribution Window: 7 Day Clicks No Views Conversion Use Unified Attribution Se…" at bounding box center [479, 143] width 901 height 44
click at [861, 153] on div "Start: [DATE] to End: [DATE]" at bounding box center [865, 143] width 97 height 24
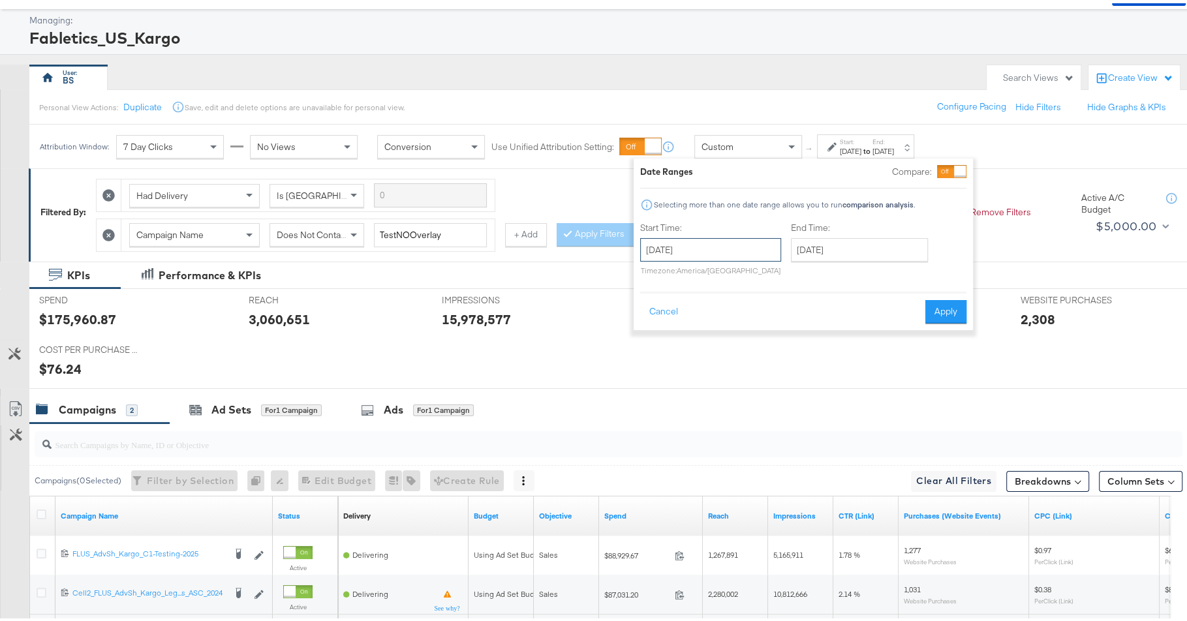
click at [691, 249] on input "[DATE]" at bounding box center [710, 246] width 141 height 23
click at [656, 272] on span "‹" at bounding box center [655, 274] width 20 height 20
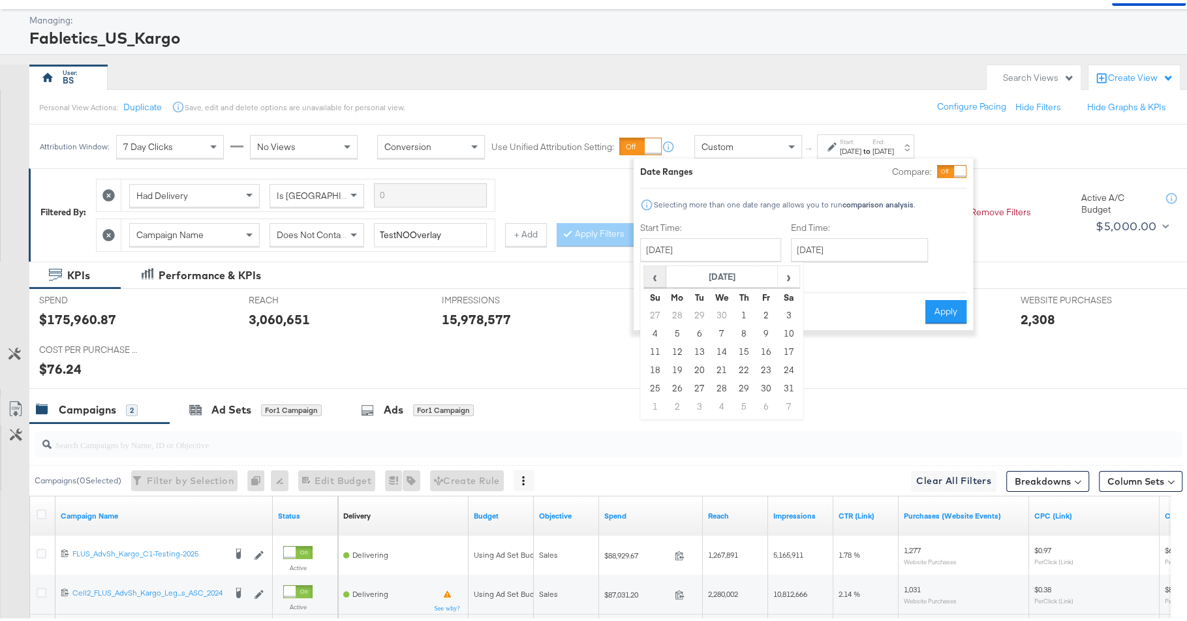
click at [656, 272] on span "‹" at bounding box center [655, 274] width 20 height 20
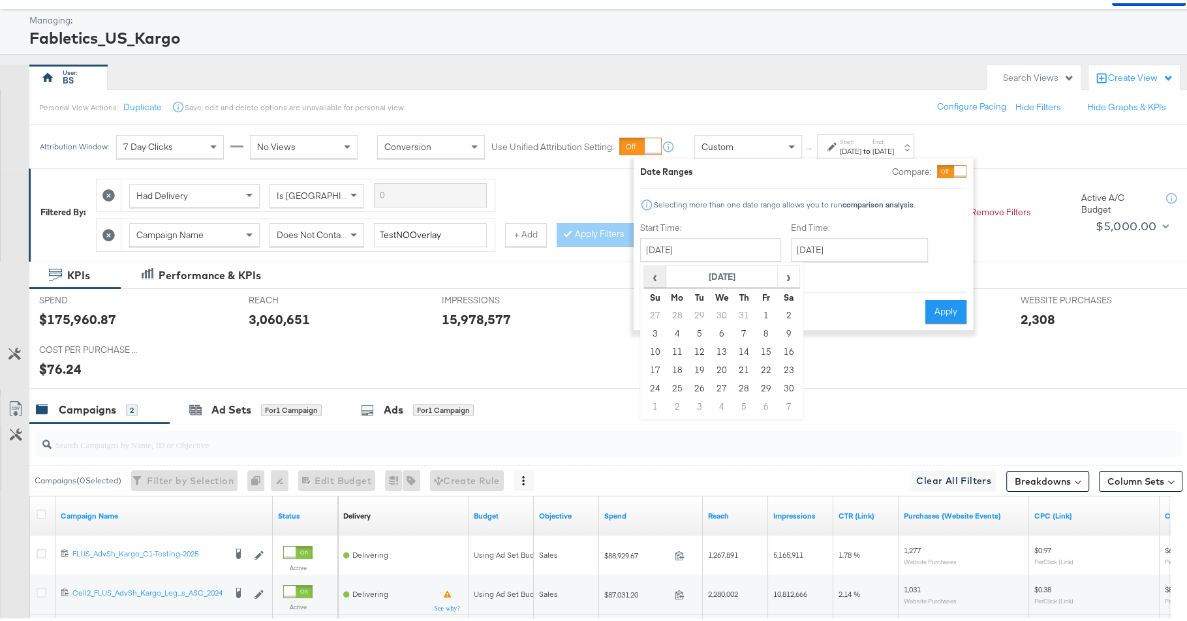
click at [656, 272] on span "‹" at bounding box center [655, 274] width 20 height 20
click at [701, 307] on td "1" at bounding box center [699, 312] width 22 height 18
type input "[DATE]"
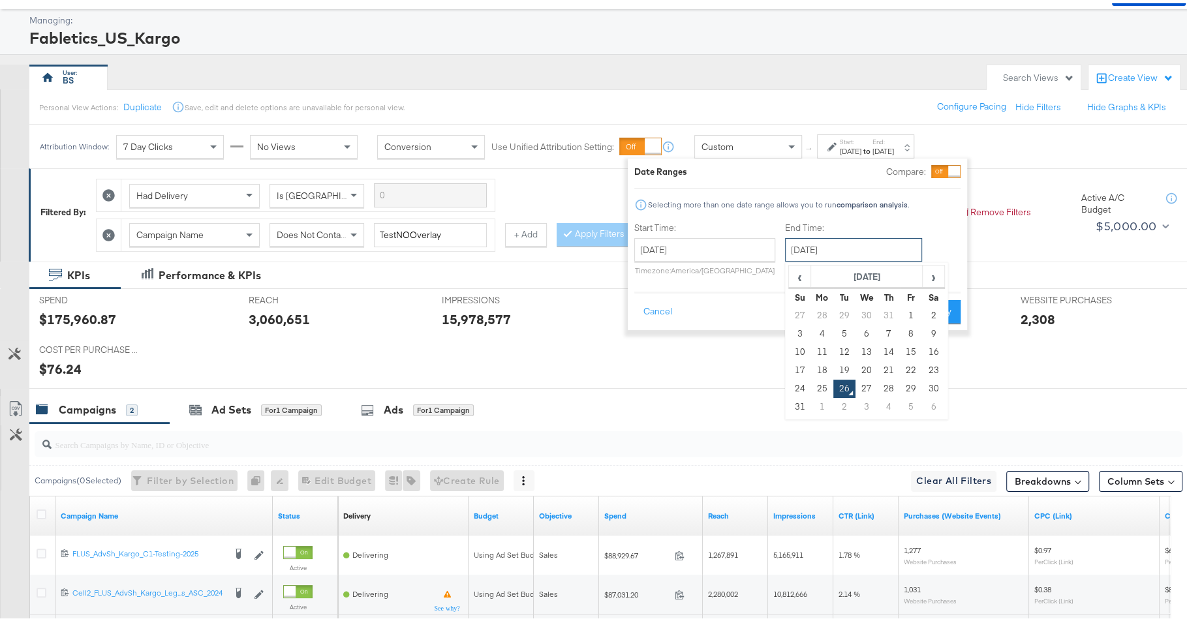
click at [864, 252] on input "[DATE]" at bounding box center [853, 246] width 137 height 23
click at [819, 381] on td "25" at bounding box center [822, 385] width 22 height 18
type input "[DATE]"
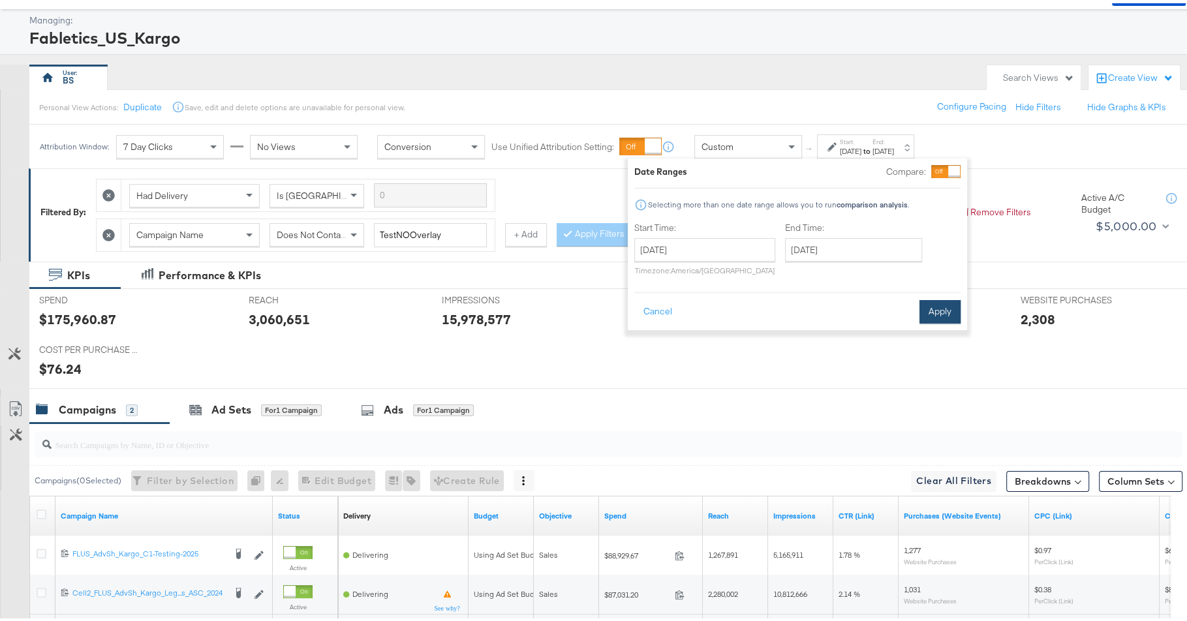
click at [936, 311] on button "Apply" at bounding box center [939, 308] width 41 height 23
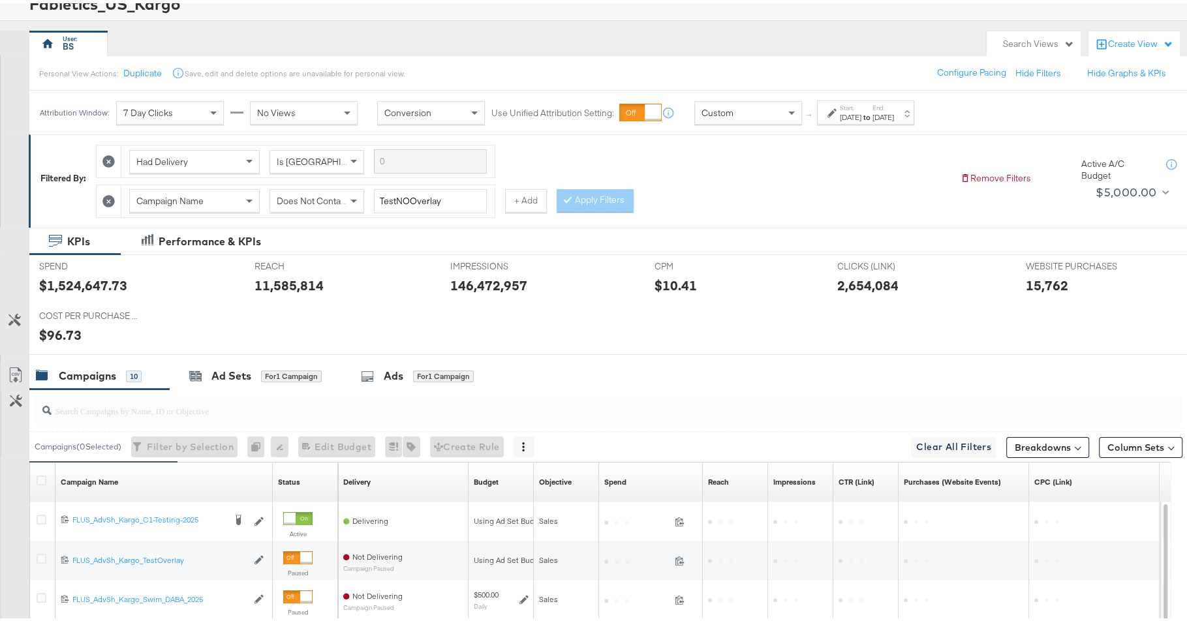
scroll to position [17, 0]
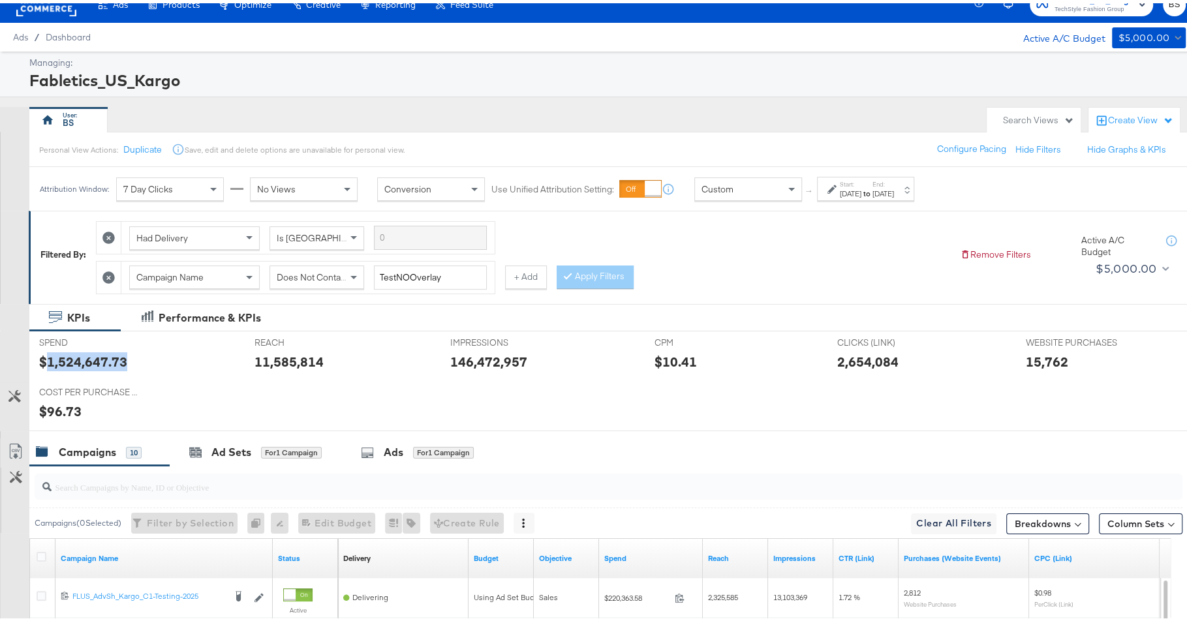
copy div "1,524,647.73"
click at [1036, 350] on div "15,762" at bounding box center [1047, 358] width 42 height 19
copy div "15,762"
click at [1050, 14] on div "36 Fabletics_US_Kargo TechStyle Fashion Group BS" at bounding box center [1089, 1] width 220 height 37
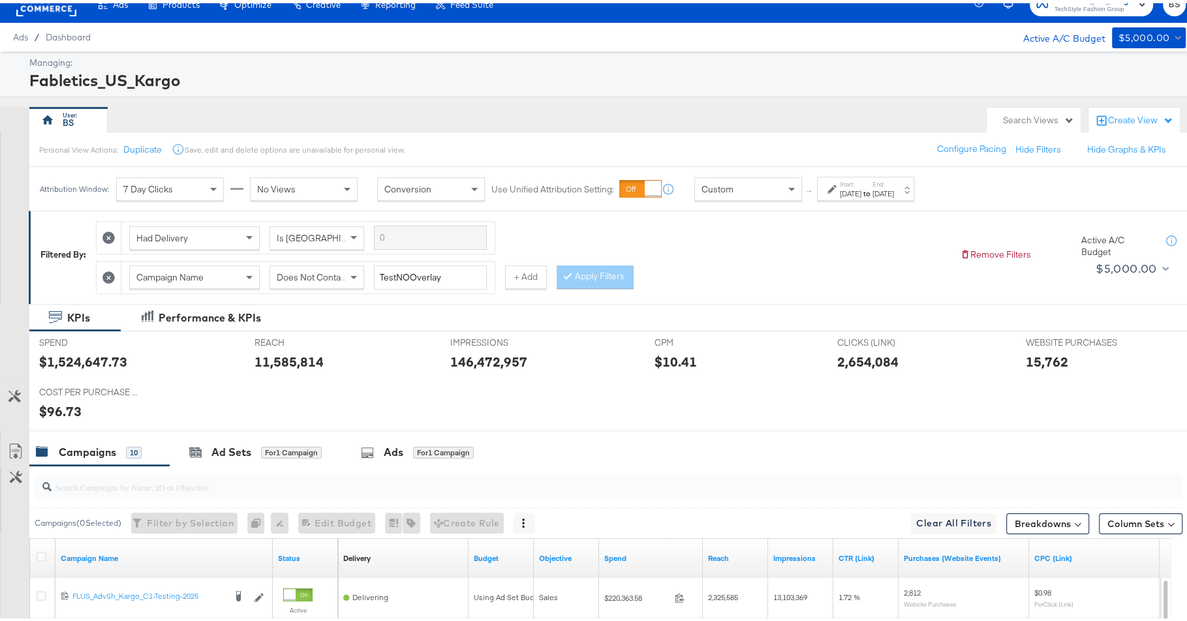
click at [1050, 13] on div "36 Fabletics_US_Kargo TechStyle Fashion Group BS" at bounding box center [1089, 1] width 220 height 37
click at [1054, 7] on span "TechStyle Fashion Group" at bounding box center [1093, 6] width 79 height 10
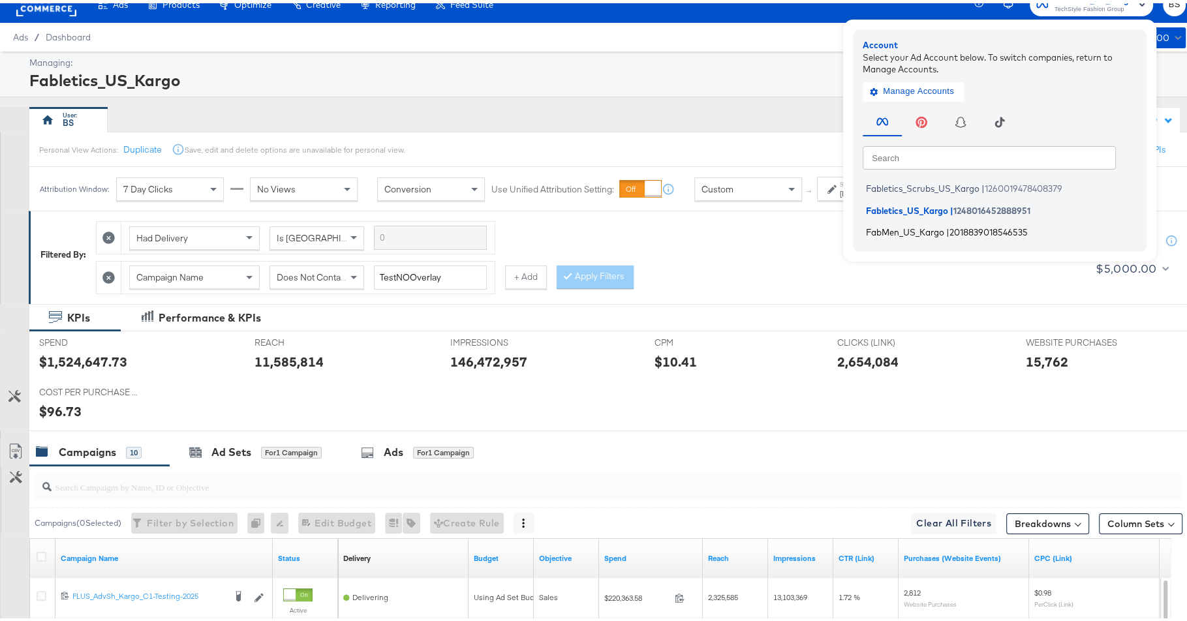
click at [946, 230] on span "|" at bounding box center [947, 229] width 3 height 10
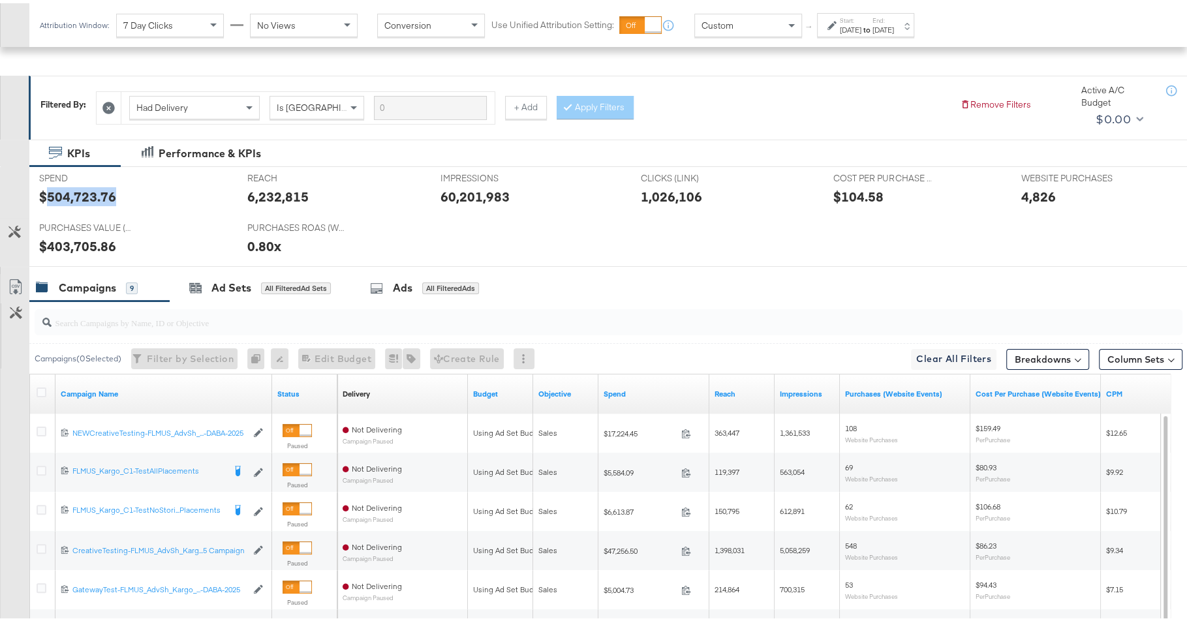
scroll to position [193, 0]
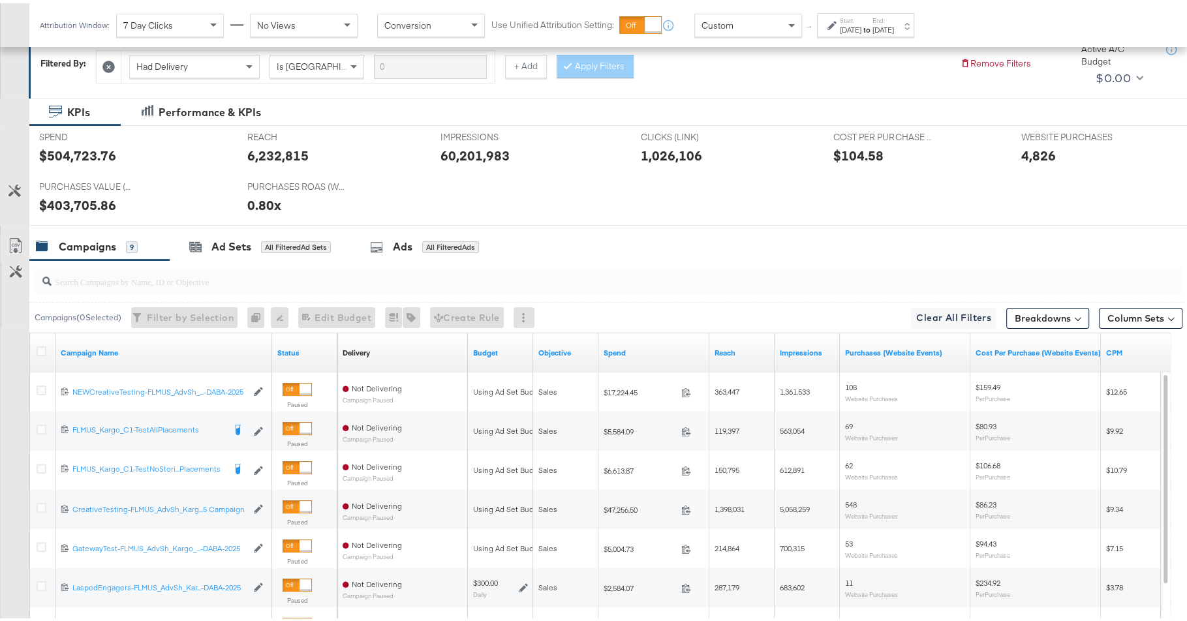
click at [357, 288] on div at bounding box center [609, 278] width 1148 height 26
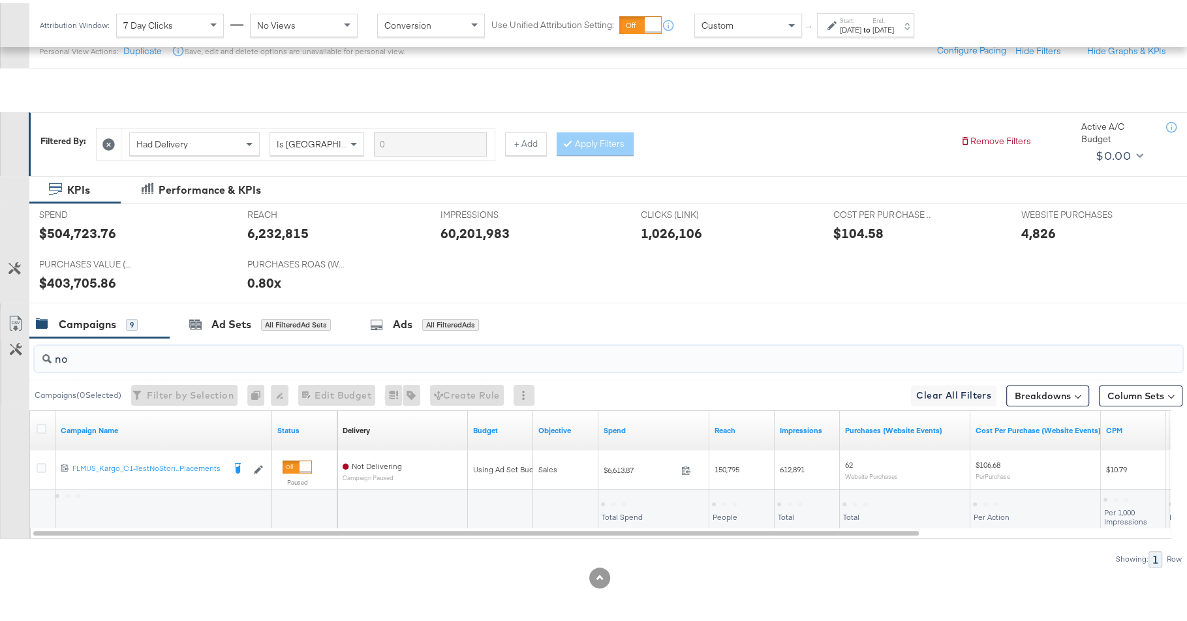
scroll to position [113, 0]
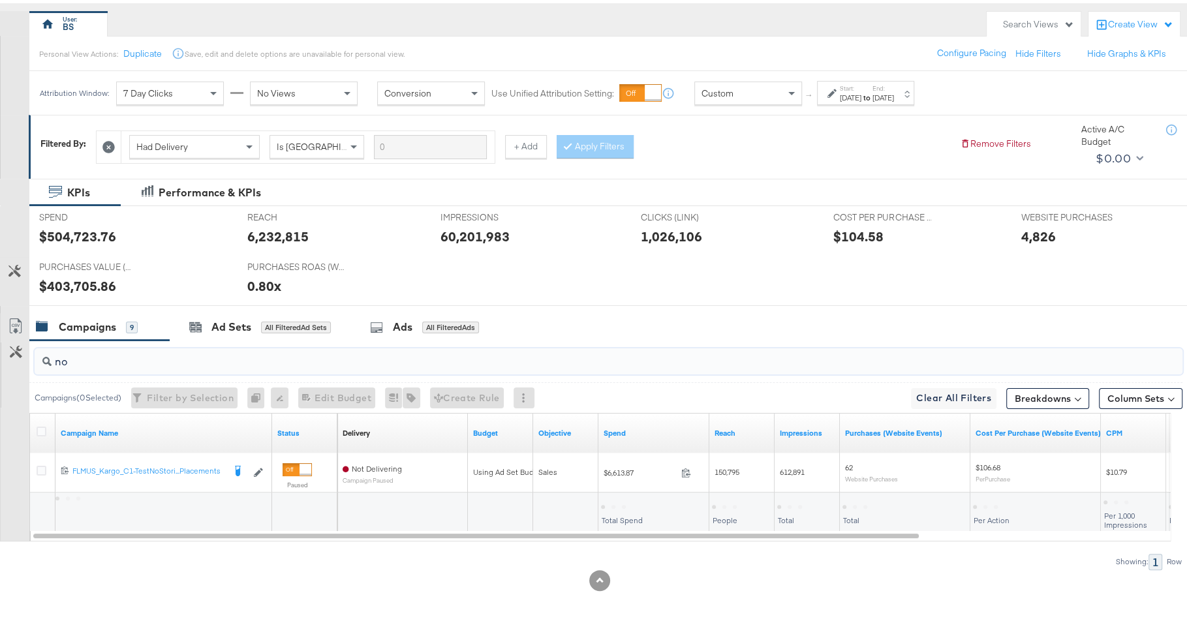
type input "n"
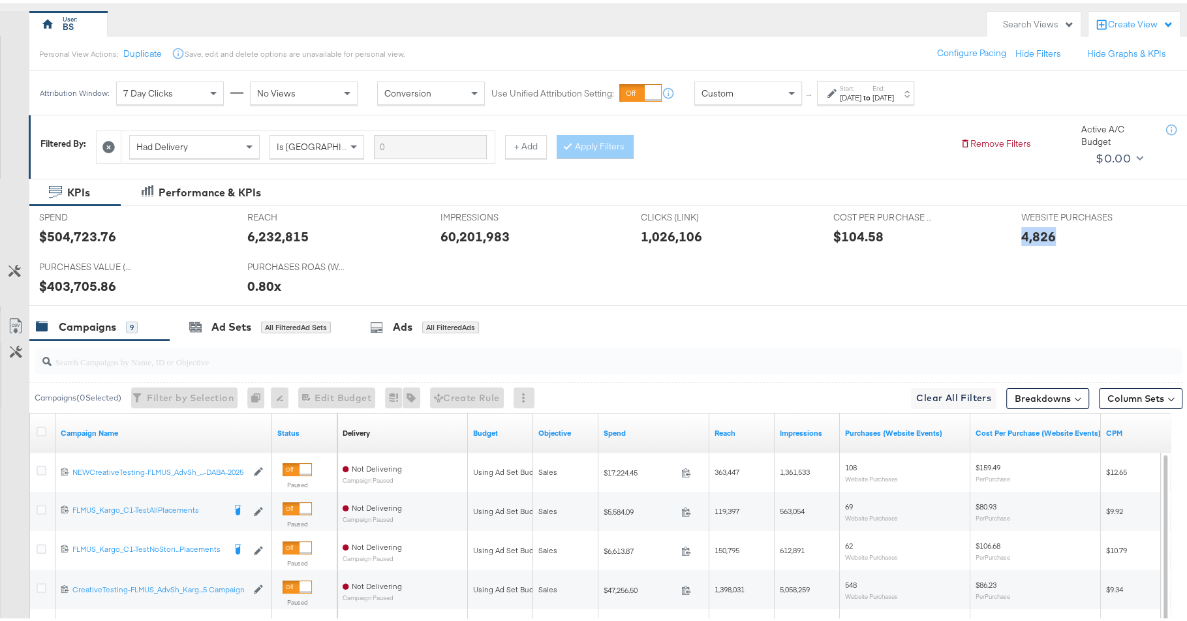
copy div "4,826"
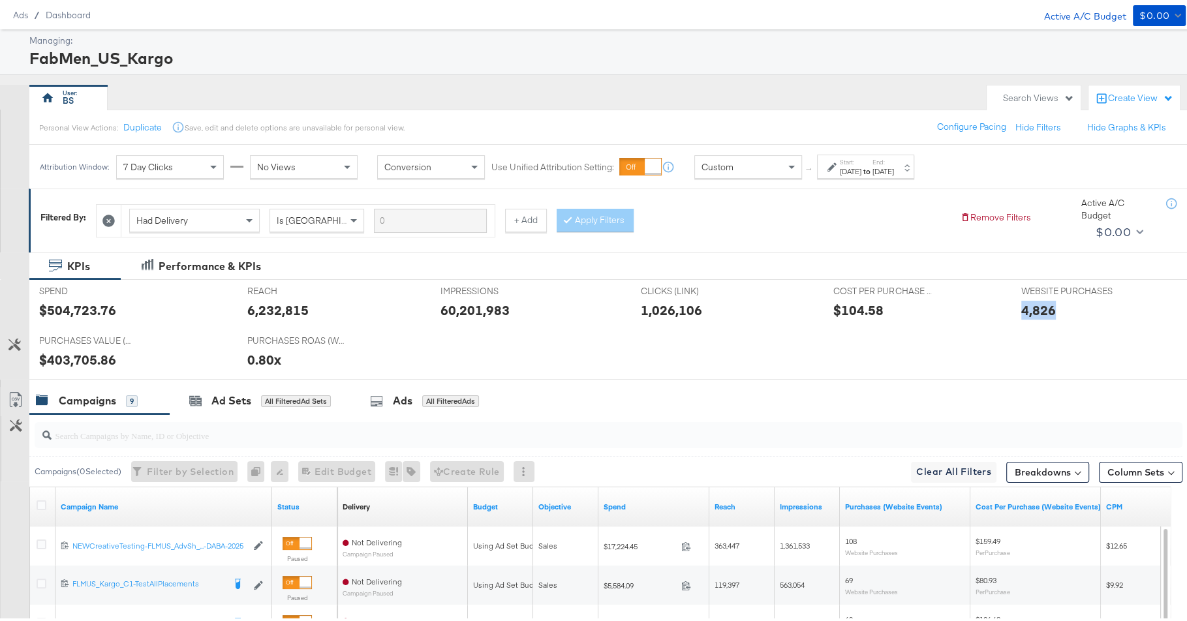
scroll to position [0, 0]
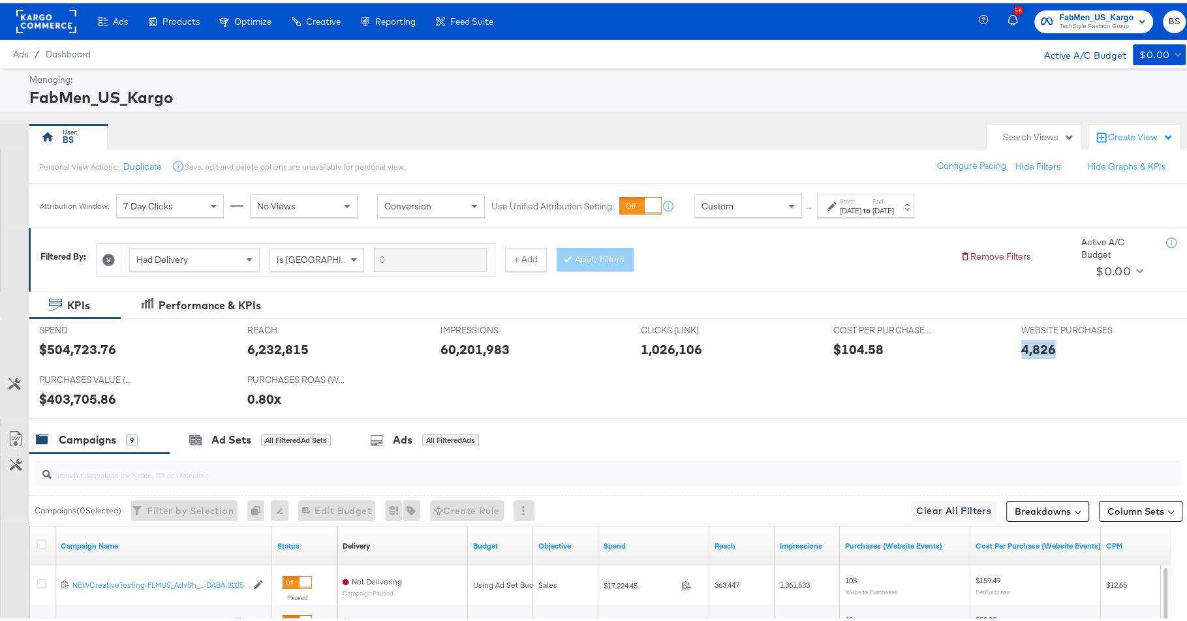
click at [1065, 12] on span "FabMen_US_Kargo" at bounding box center [1096, 15] width 74 height 14
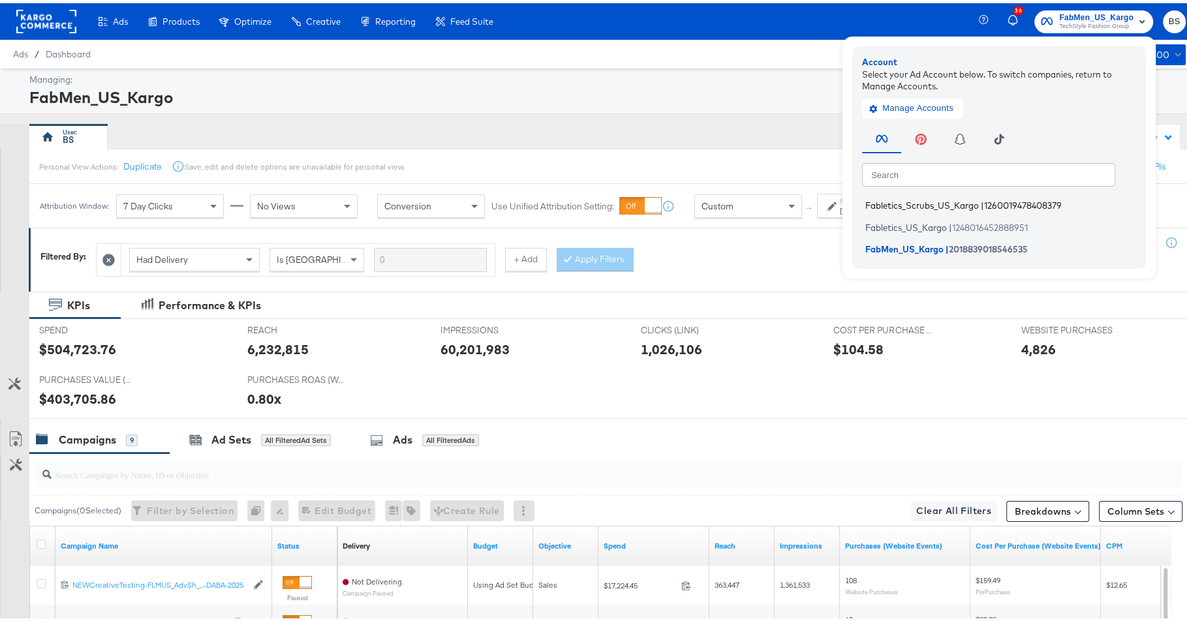
click at [942, 198] on span "Fabletics_Scrubs_US_Kargo" at bounding box center [922, 202] width 114 height 10
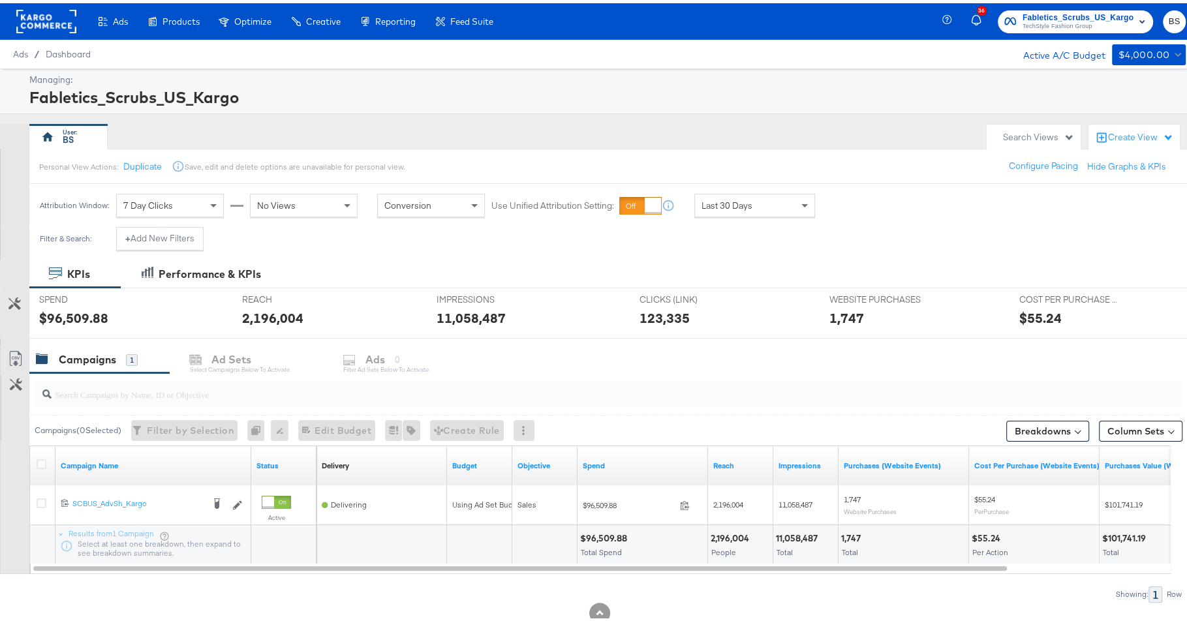
click at [745, 200] on span "Last 30 Days" at bounding box center [726, 202] width 51 height 12
click at [856, 211] on div "Start: [DATE] to End: [DATE]" at bounding box center [865, 203] width 97 height 24
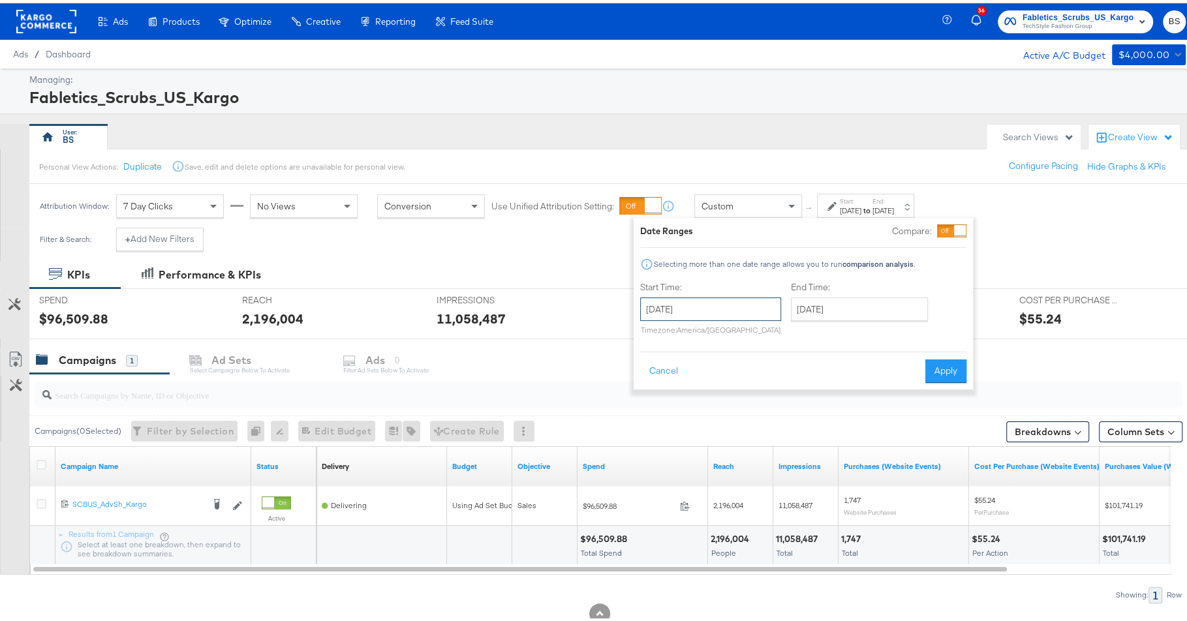
click at [681, 303] on input "[DATE]" at bounding box center [710, 305] width 141 height 23
click at [661, 332] on span "‹" at bounding box center [655, 333] width 20 height 20
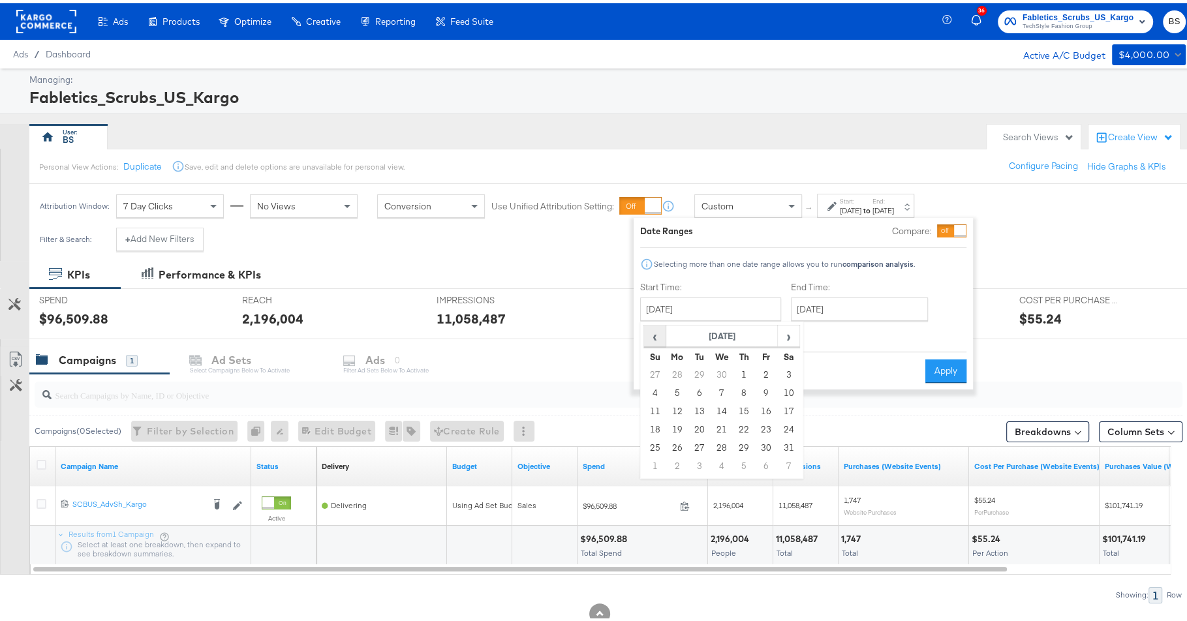
click at [661, 332] on span "‹" at bounding box center [655, 333] width 20 height 20
click at [660, 332] on span "‹" at bounding box center [655, 333] width 20 height 20
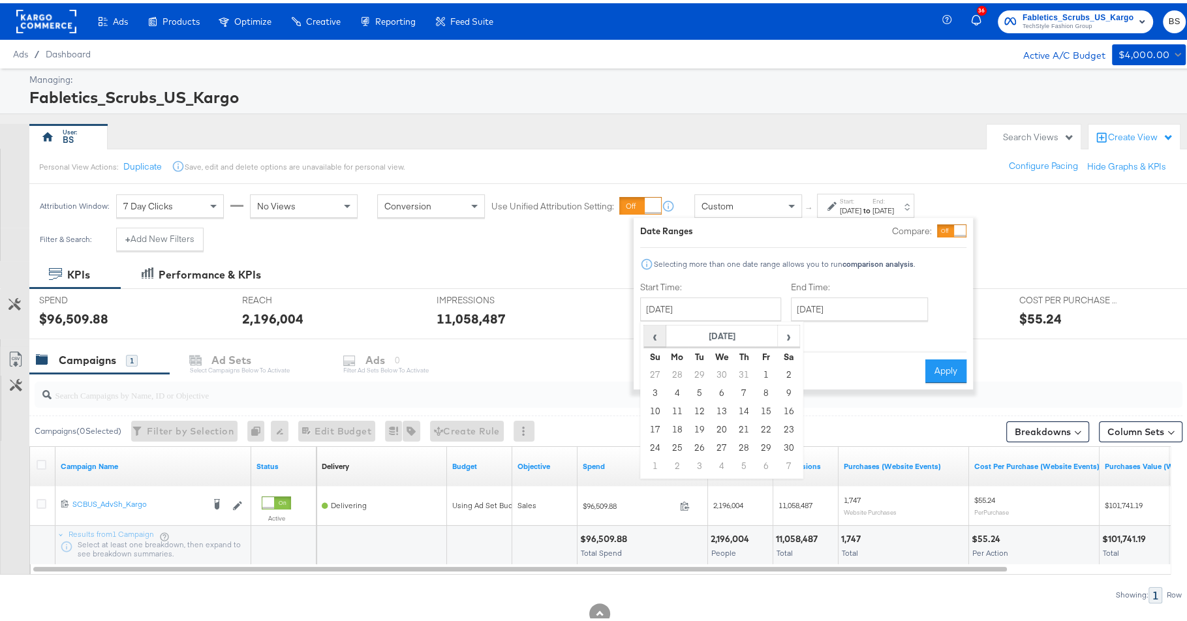
click at [652, 335] on span "‹" at bounding box center [655, 333] width 20 height 20
click at [694, 368] on td "1" at bounding box center [699, 372] width 22 height 18
type input "[DATE]"
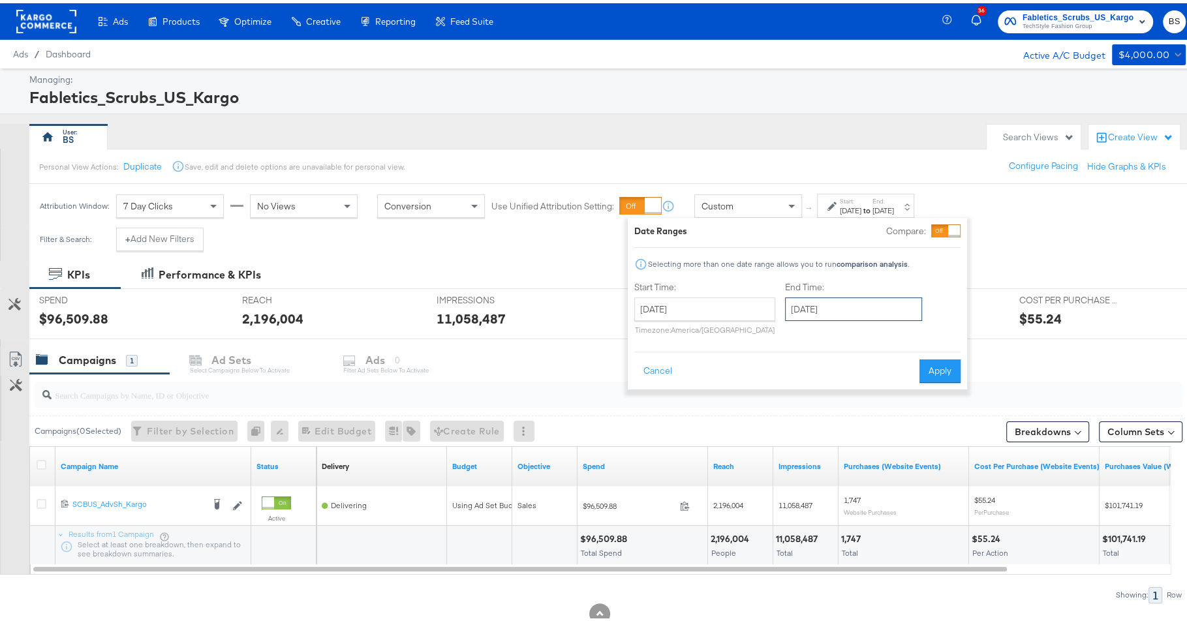
click at [854, 312] on input "[DATE]" at bounding box center [853, 305] width 137 height 23
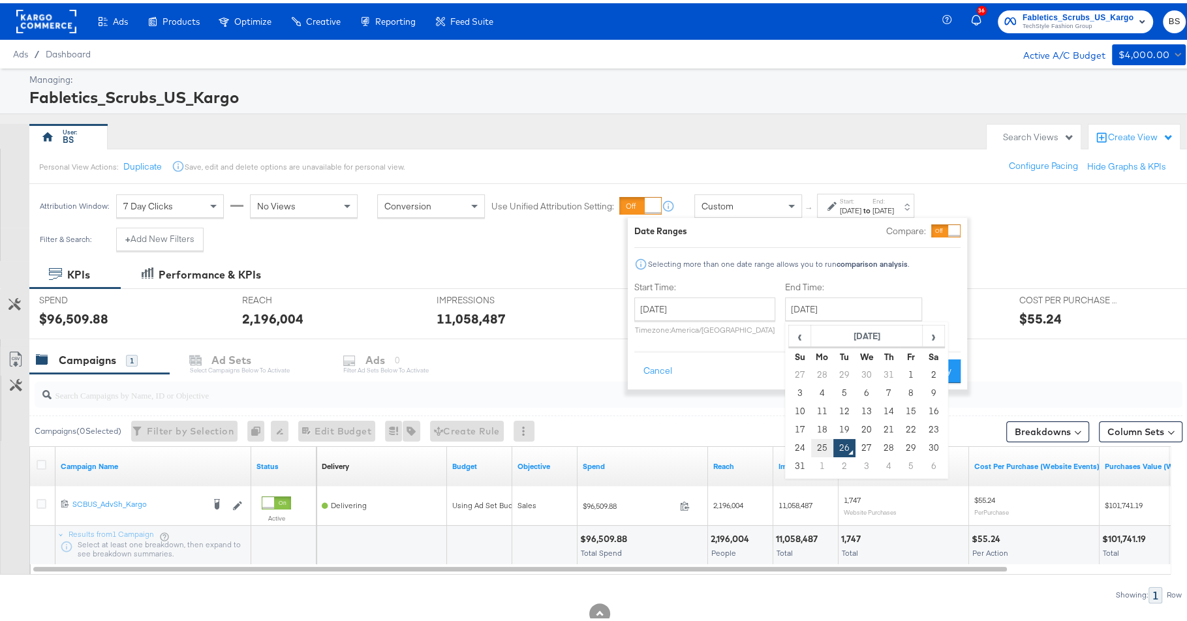
click at [815, 449] on td "25" at bounding box center [822, 445] width 22 height 18
type input "[DATE]"
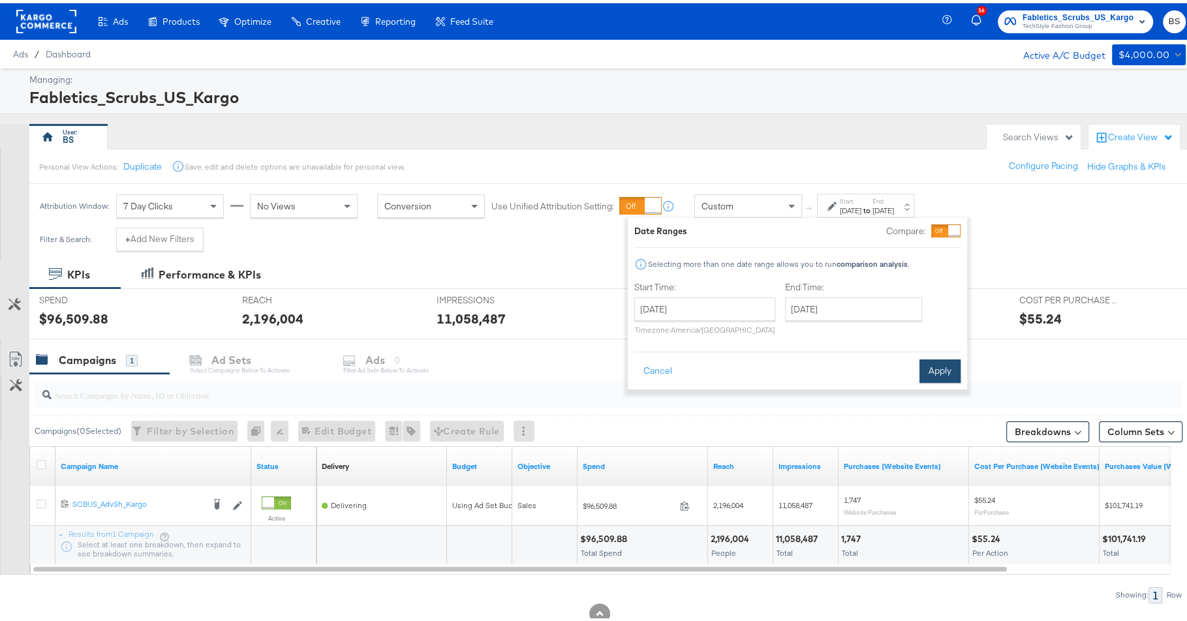
click at [937, 367] on button "Apply" at bounding box center [939, 367] width 41 height 23
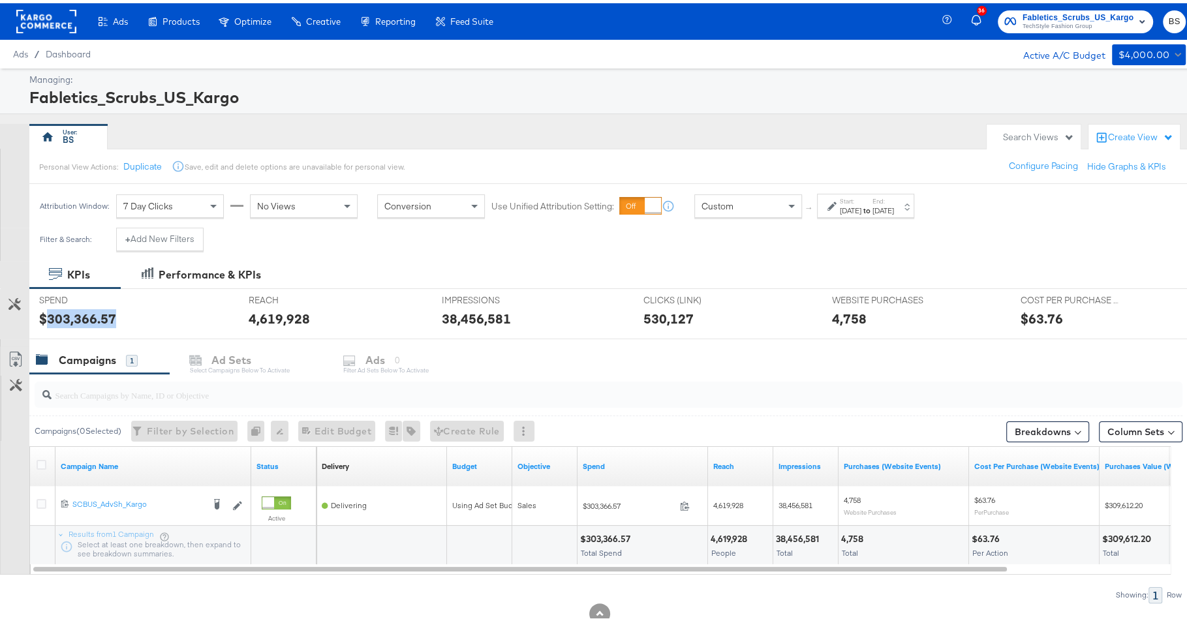
copy div "303,366.57"
click at [840, 317] on div "4,758" at bounding box center [849, 315] width 35 height 19
copy div "4,758"
